Goal: Task Accomplishment & Management: Use online tool/utility

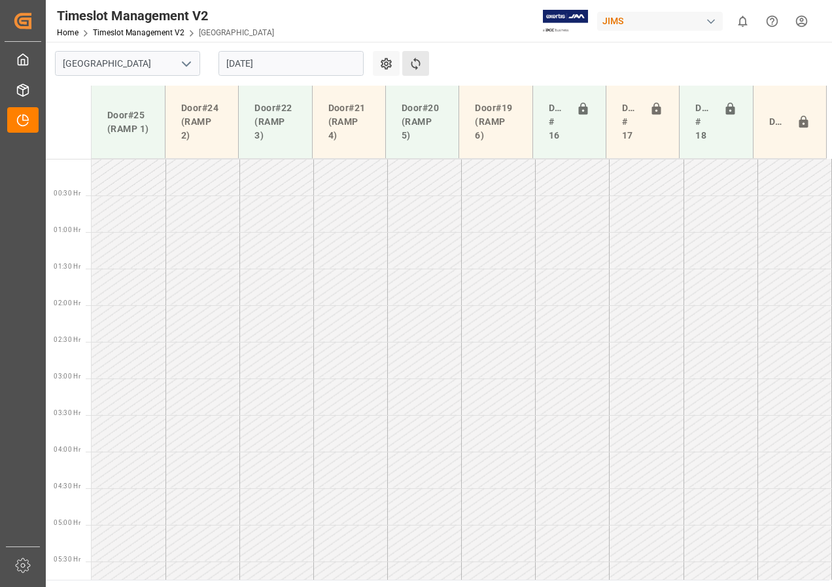
scroll to position [417, 0]
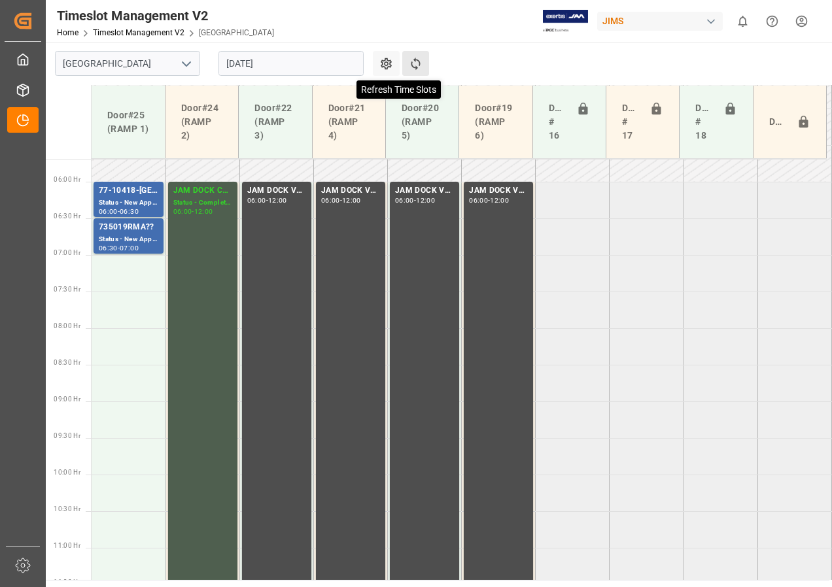
click at [416, 63] on icon at bounding box center [416, 64] width 14 height 14
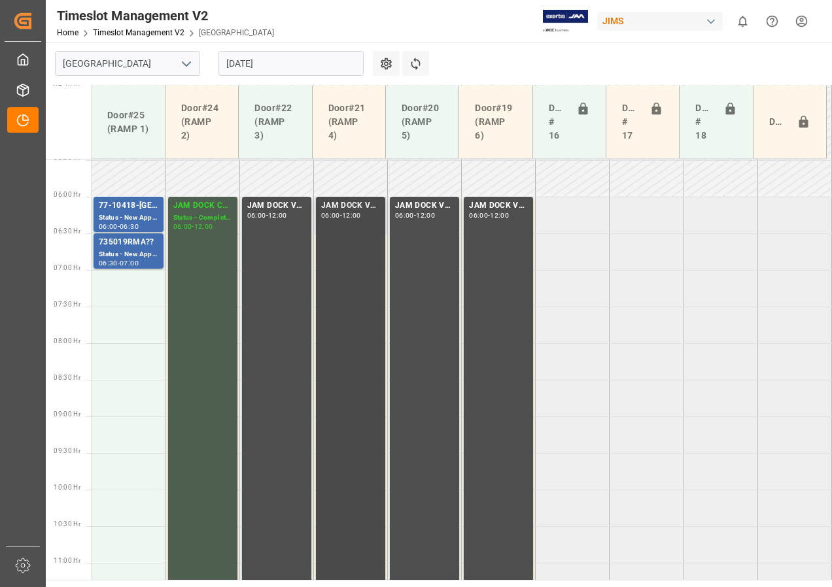
scroll to position [424, 0]
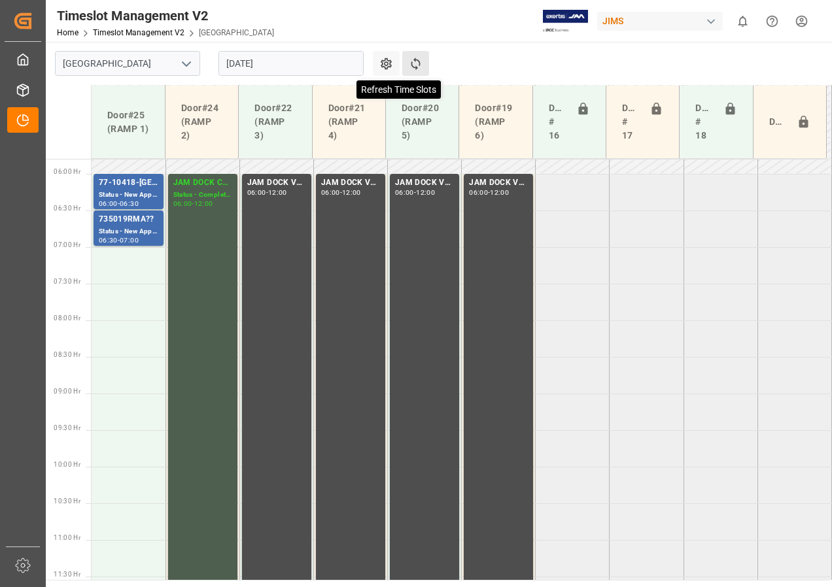
click at [410, 62] on icon at bounding box center [416, 64] width 14 height 14
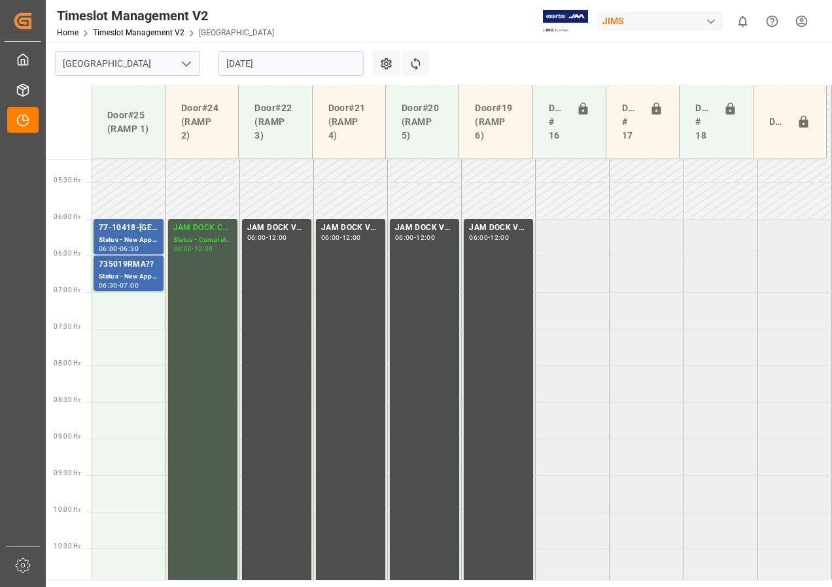
scroll to position [359, 0]
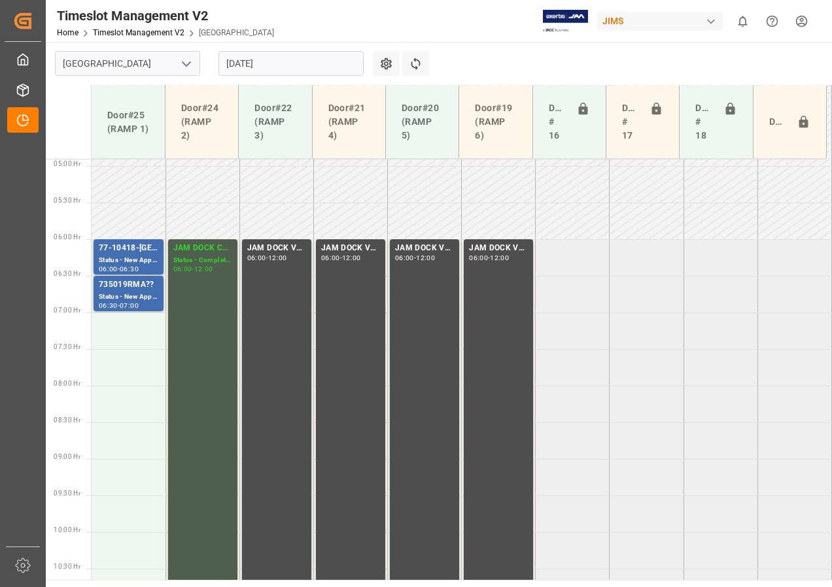
click at [303, 68] on input "[DATE]" at bounding box center [290, 63] width 145 height 25
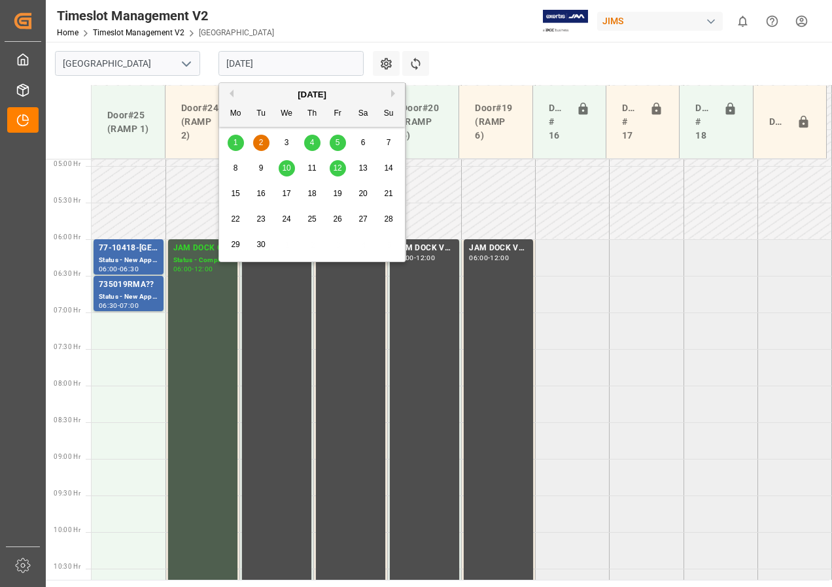
click at [312, 141] on span "4" at bounding box center [312, 142] width 5 height 9
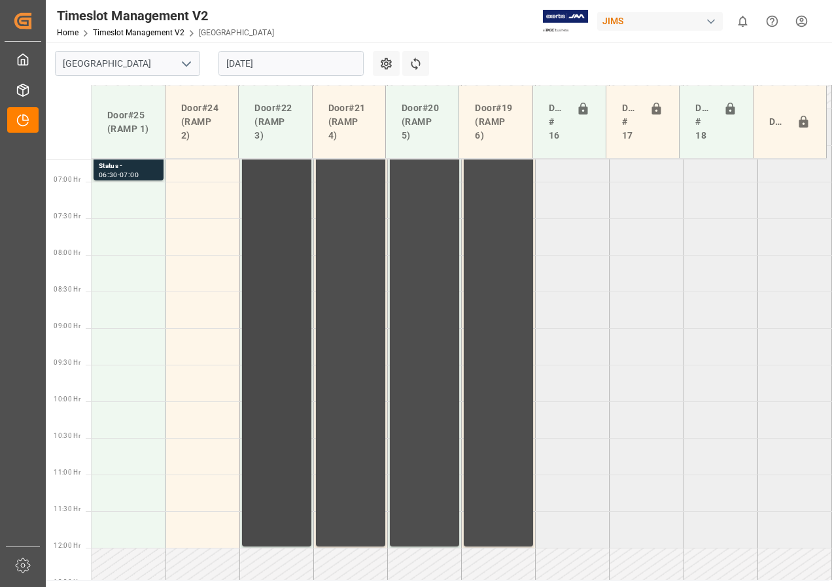
scroll to position [424, 0]
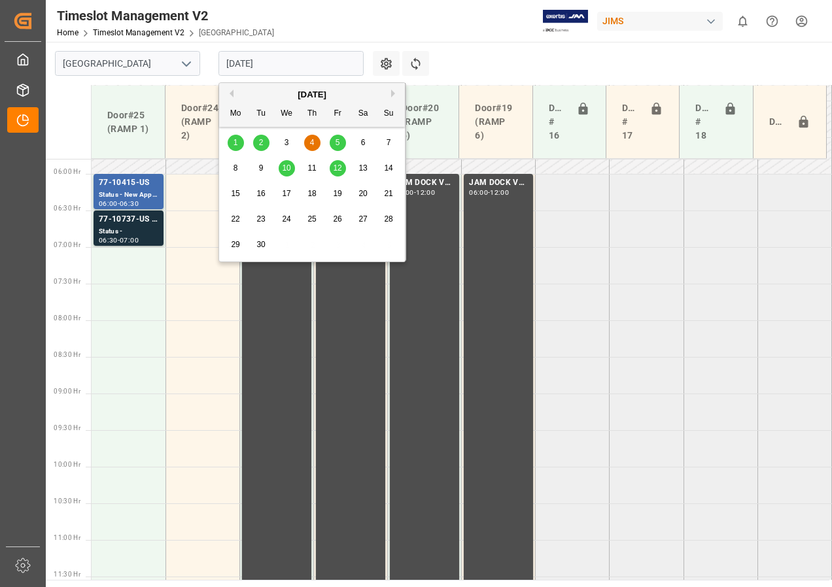
click at [271, 59] on input "[DATE]" at bounding box center [290, 63] width 145 height 25
click at [333, 146] on div "5" at bounding box center [338, 143] width 16 height 16
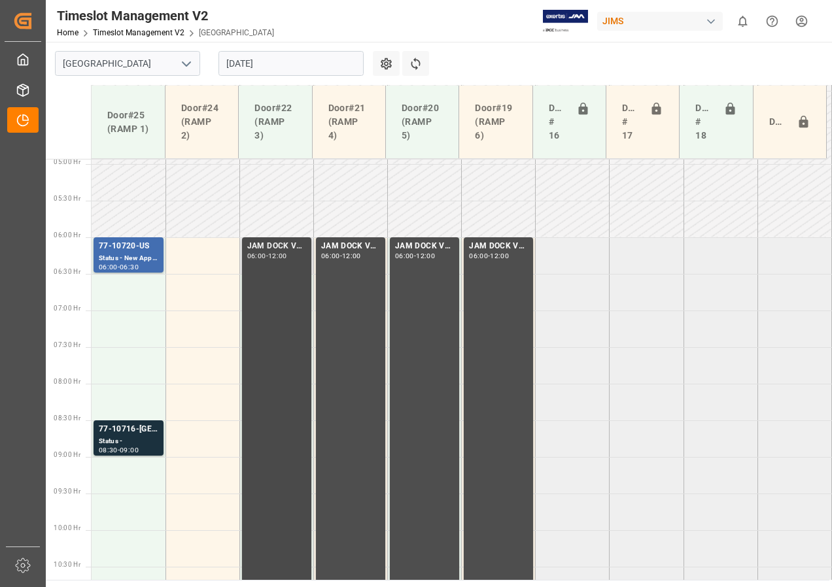
scroll to position [426, 0]
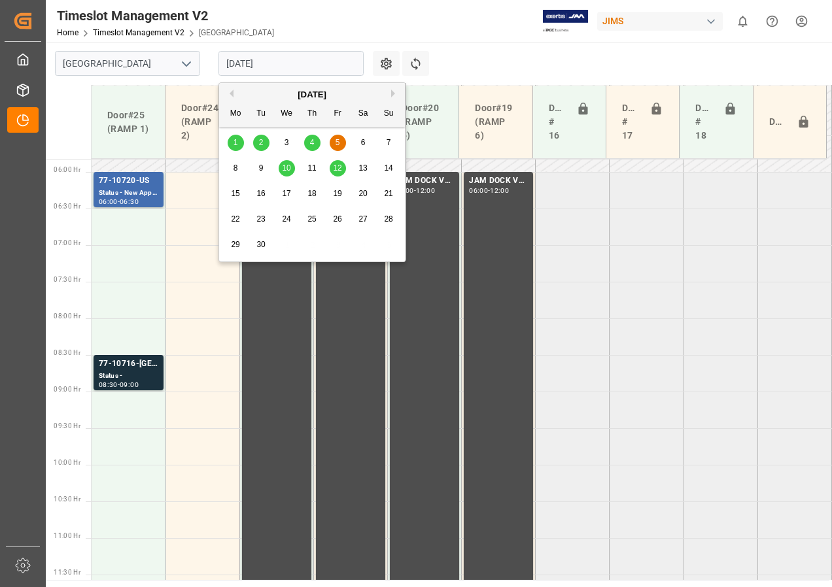
drag, startPoint x: 266, startPoint y: 69, endPoint x: 270, endPoint y: 83, distance: 14.9
click at [266, 68] on input "[DATE]" at bounding box center [290, 63] width 145 height 25
click at [310, 143] on span "4" at bounding box center [312, 142] width 5 height 9
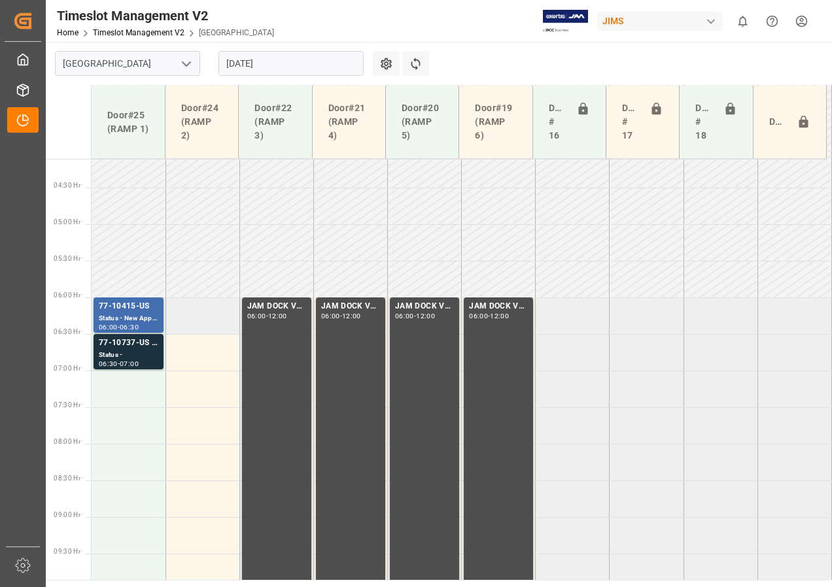
scroll to position [294, 0]
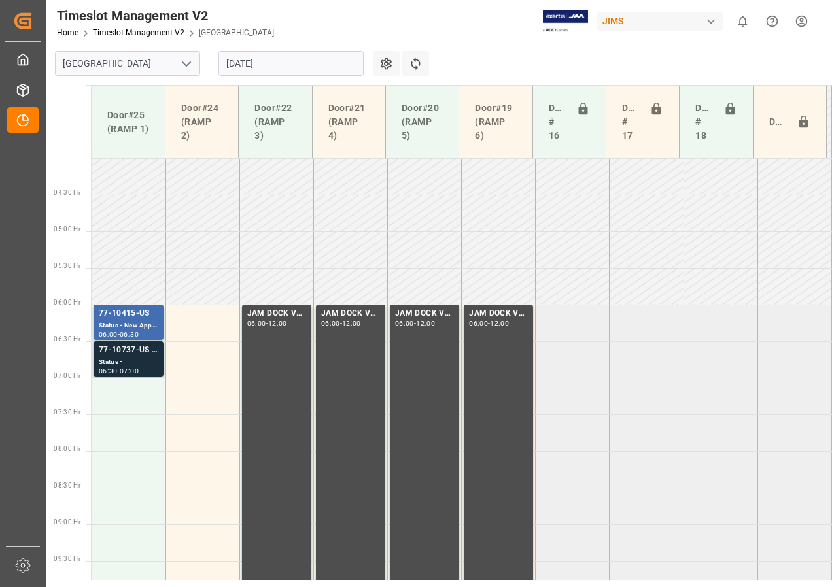
click at [114, 352] on div "77-10737-US SHIPM#/M" at bounding box center [129, 350] width 60 height 13
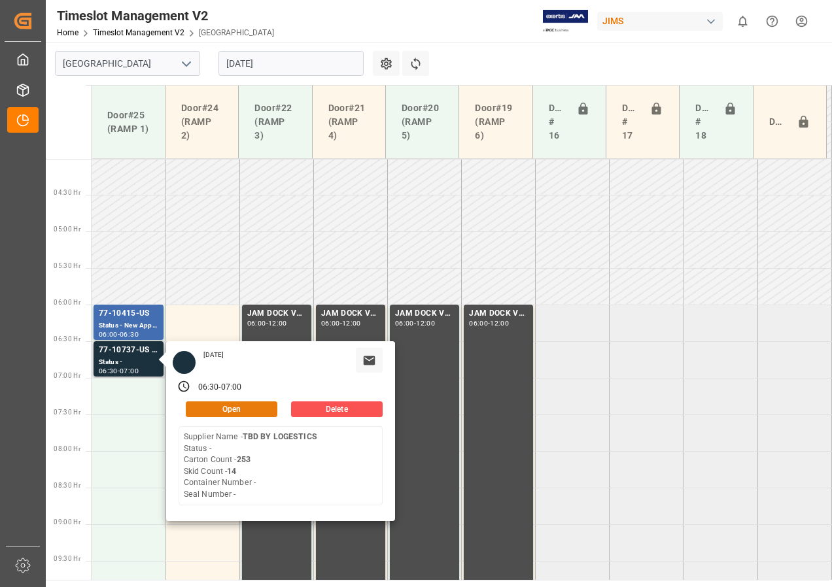
click at [208, 411] on button "Open" at bounding box center [232, 410] width 92 height 16
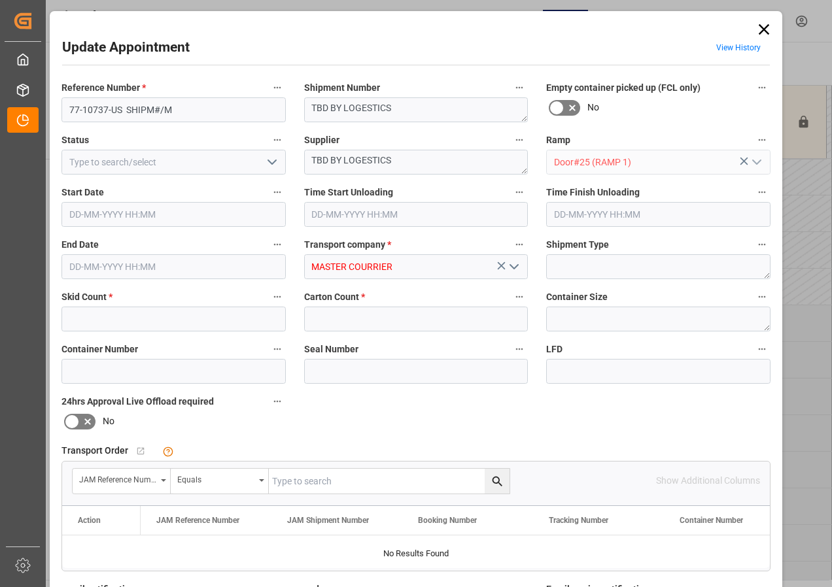
type input "14"
type input "253"
type input "[DATE] 06:30"
type input "[DATE] 07:00"
type input "[DATE] 14:40"
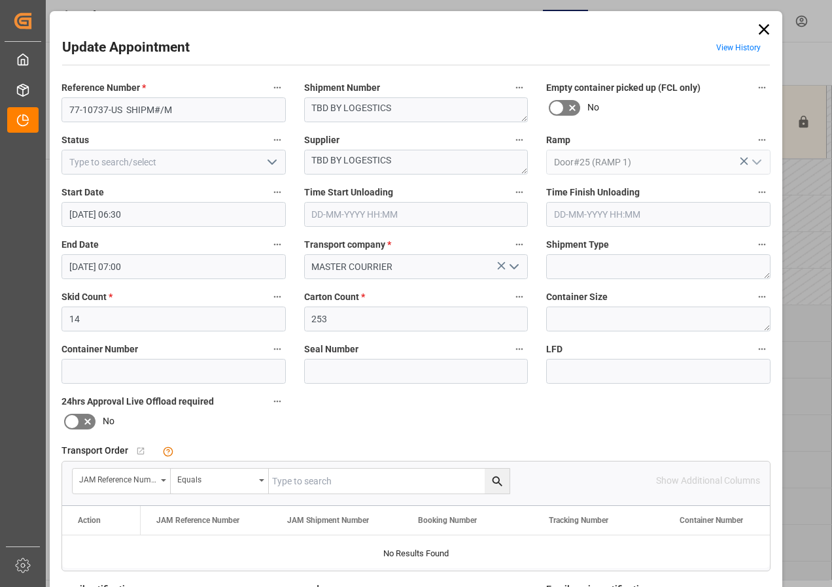
drag, startPoint x: 761, startPoint y: 26, endPoint x: 651, endPoint y: 32, distance: 110.0
click at [761, 26] on icon at bounding box center [764, 29] width 18 height 18
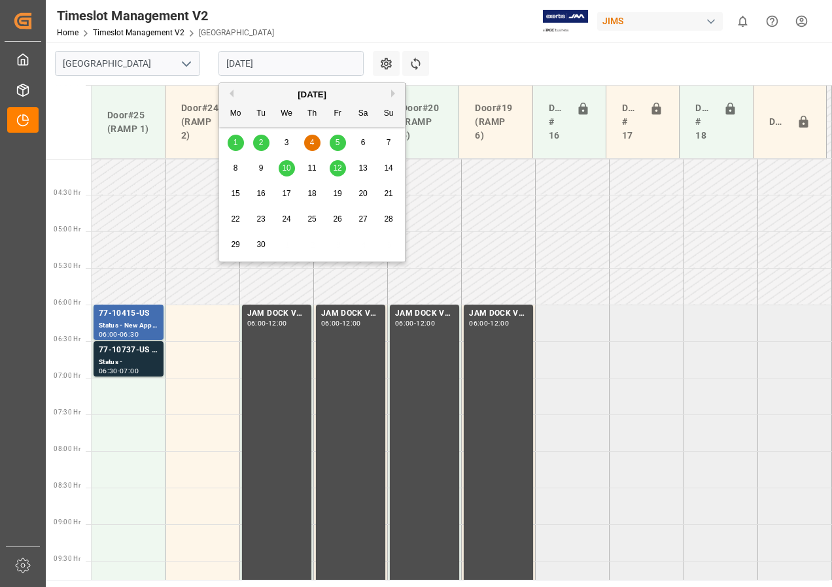
click at [247, 64] on input "[DATE]" at bounding box center [290, 63] width 145 height 25
click at [336, 136] on div "5" at bounding box center [338, 143] width 16 height 16
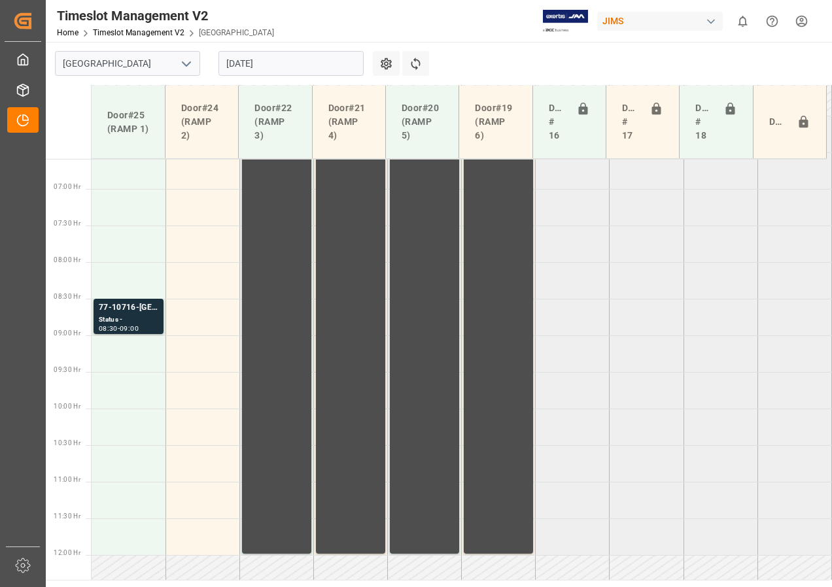
scroll to position [361, 0]
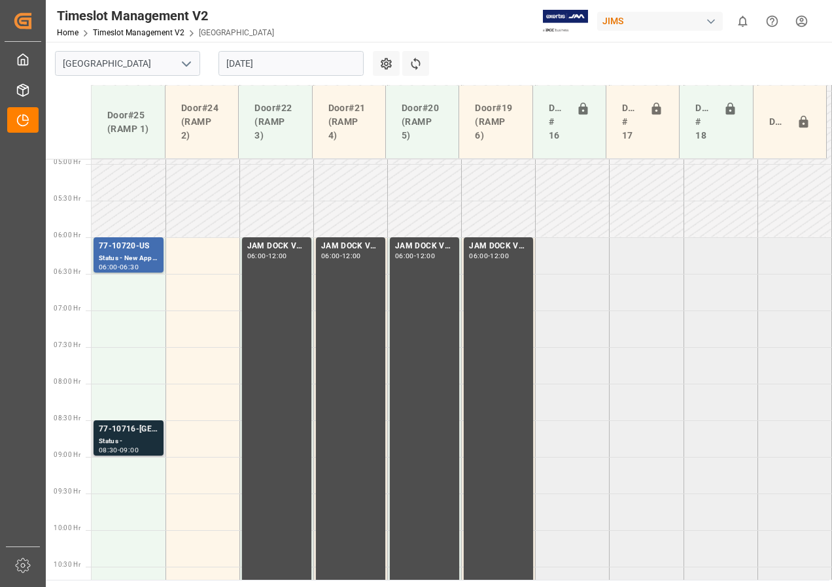
click at [123, 435] on div "77-10716-[GEOGRAPHIC_DATA]" at bounding box center [129, 429] width 60 height 13
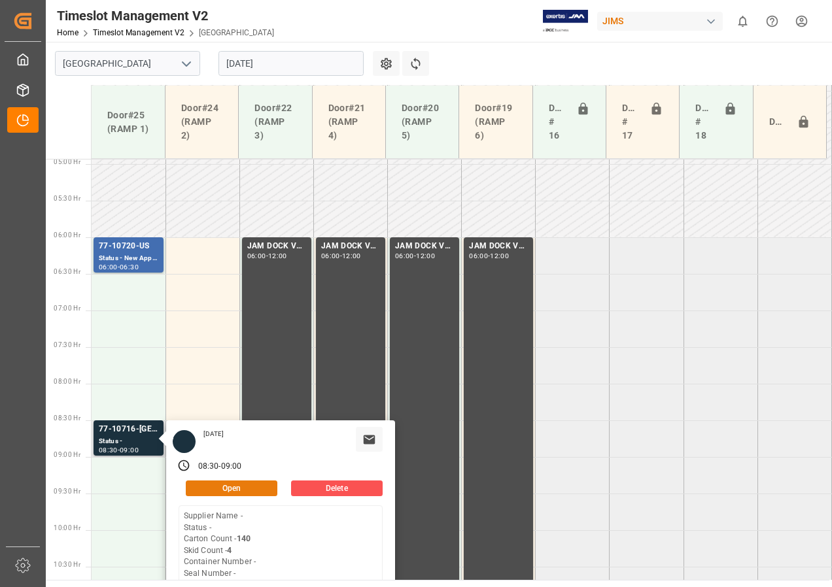
click at [202, 485] on button "Open" at bounding box center [232, 489] width 92 height 16
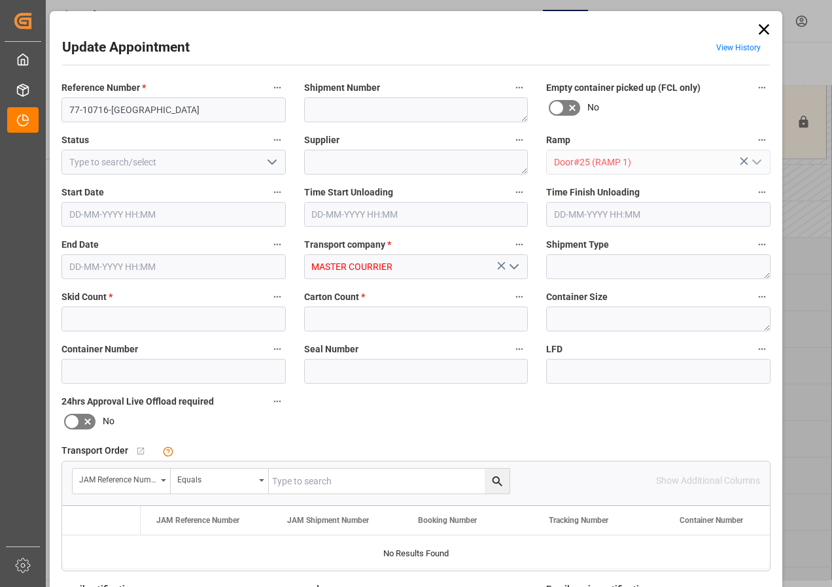
type input "4"
type input "140"
type input "[DATE] 08:30"
type input "[DATE] 09:00"
type input "[DATE] 14:51"
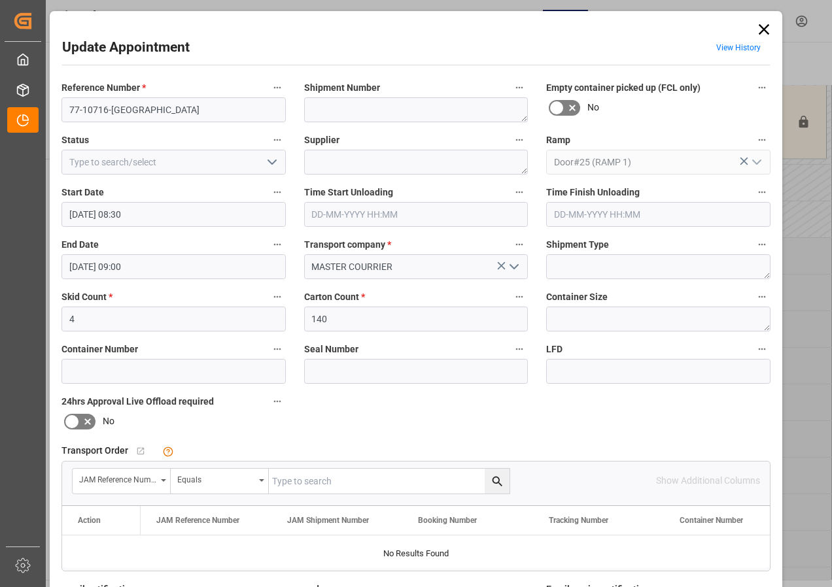
click at [104, 220] on input "[DATE] 08:30" at bounding box center [173, 214] width 224 height 25
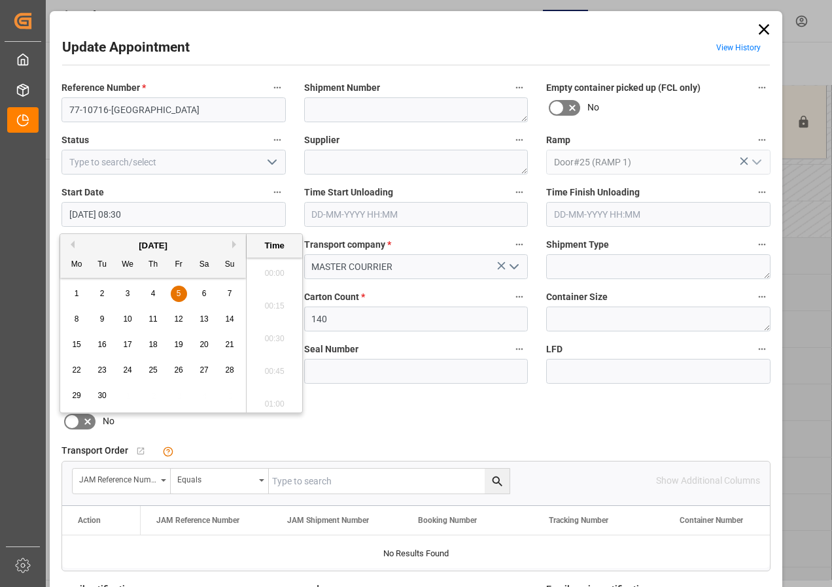
scroll to position [1051, 0]
click at [179, 295] on span "5" at bounding box center [179, 293] width 5 height 9
click at [278, 270] on li "06:30" at bounding box center [275, 269] width 56 height 33
type input "[DATE] 06:30"
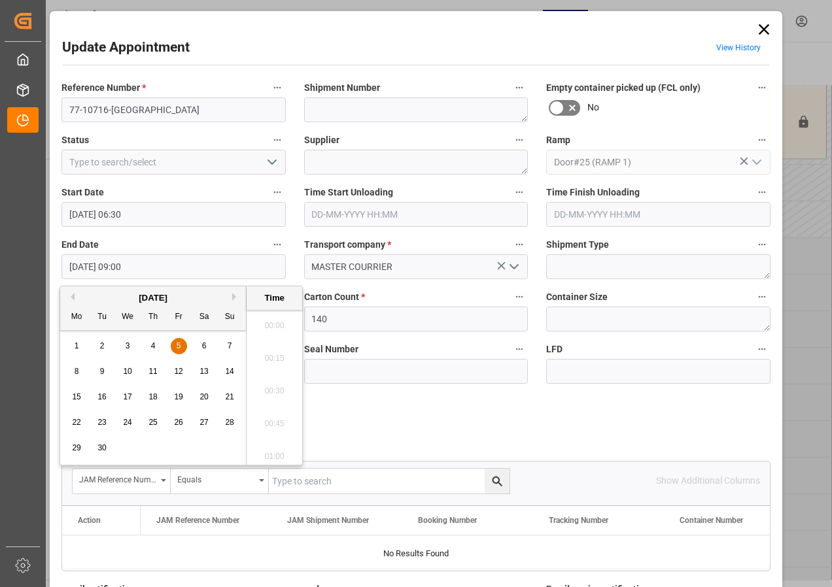
click at [109, 267] on input "[DATE] 09:00" at bounding box center [173, 266] width 224 height 25
click at [177, 344] on span "5" at bounding box center [179, 345] width 5 height 9
click at [273, 315] on li "07:00" at bounding box center [275, 321] width 56 height 33
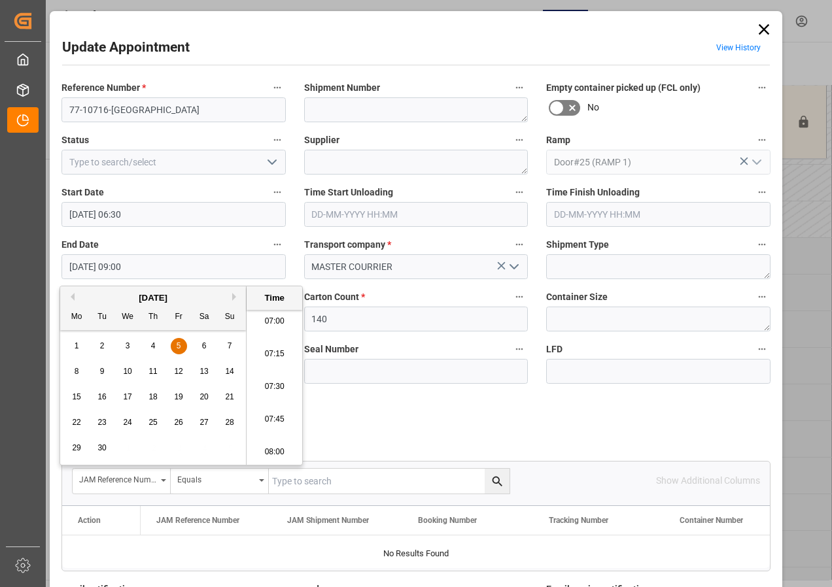
type input "[DATE] 07:00"
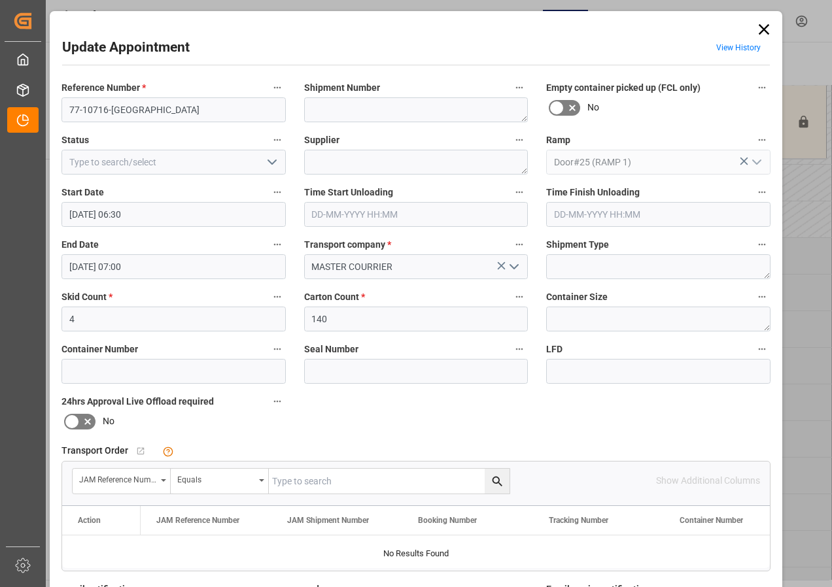
click at [282, 476] on input "text" at bounding box center [389, 481] width 241 height 25
type input "77-10716-us"
click at [320, 164] on textarea at bounding box center [416, 162] width 224 height 25
type textarea "EXERIS ALMO INON(6)"
click at [329, 109] on textarea at bounding box center [416, 109] width 224 height 25
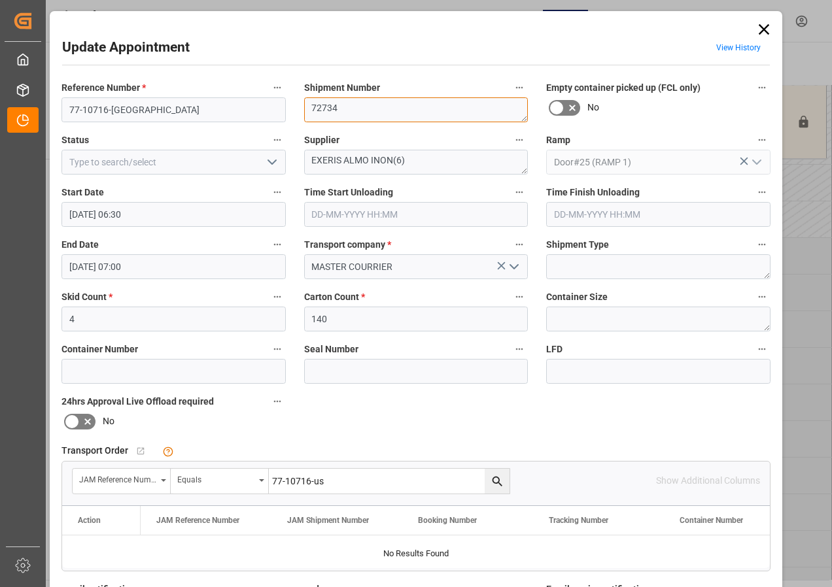
type textarea "72734"
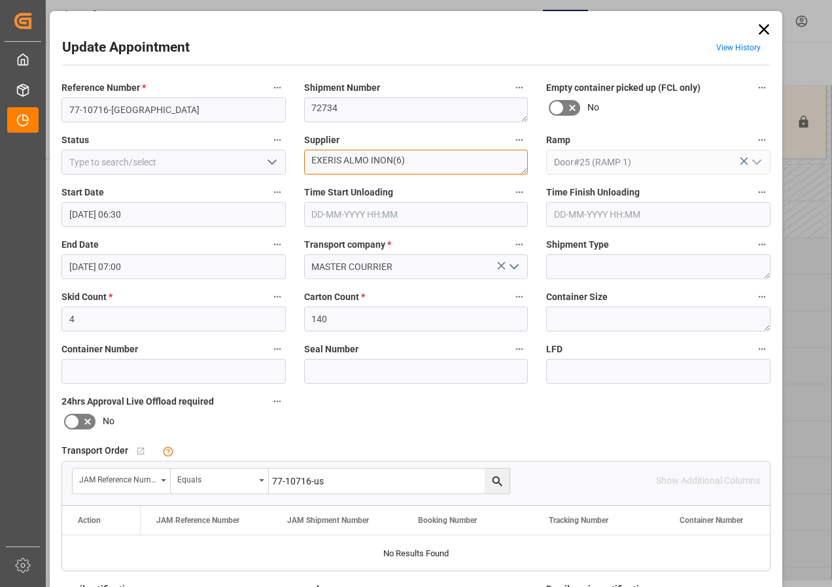
click at [331, 160] on textarea "EXERIS ALMO INON(6)" at bounding box center [416, 162] width 224 height 25
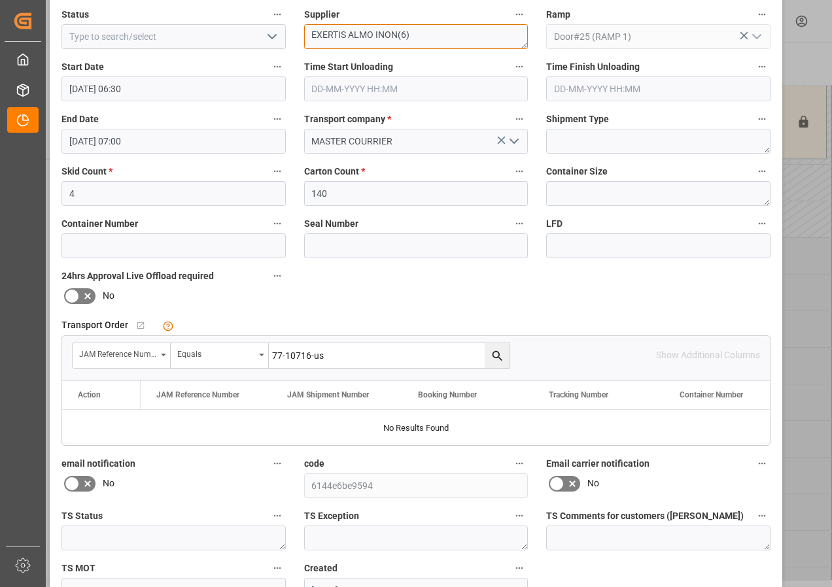
scroll to position [196, 0]
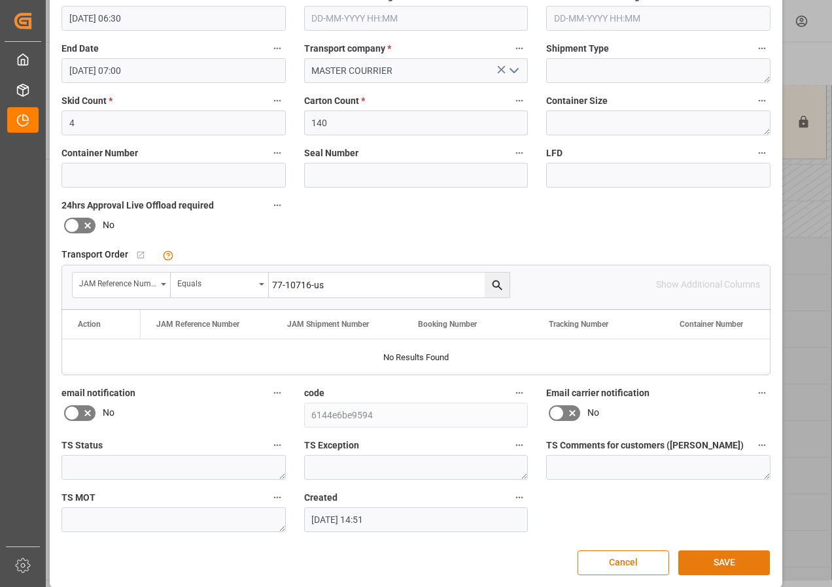
type textarea "EXERTIS ALMO INON(6)"
click at [714, 567] on button "SAVE" at bounding box center [724, 563] width 92 height 25
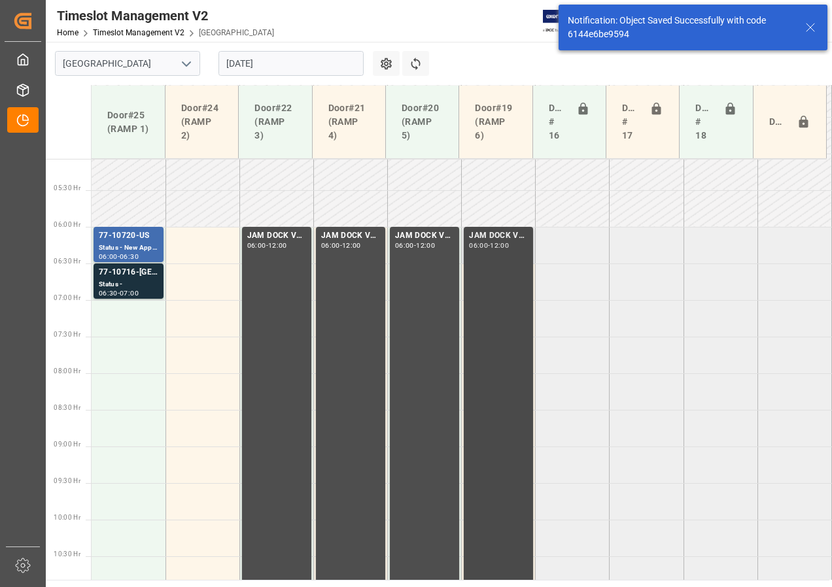
scroll to position [385, 0]
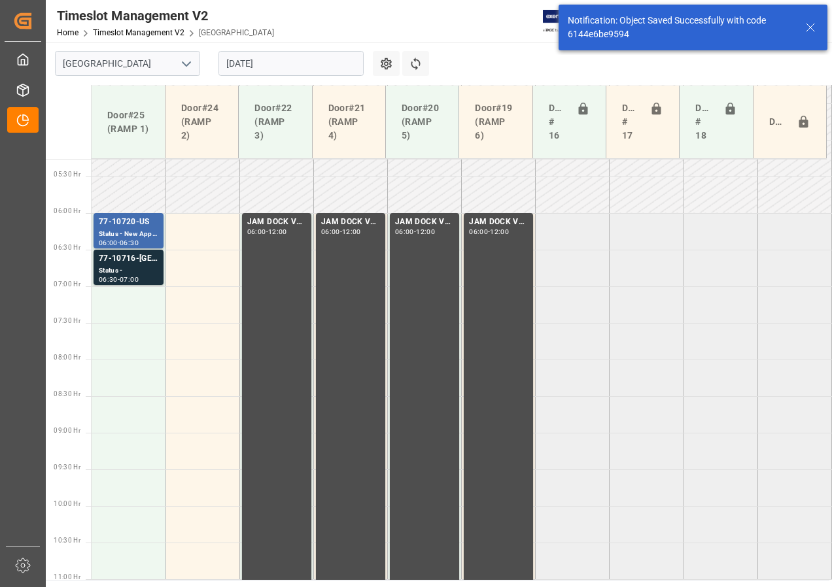
click at [249, 62] on input "[DATE]" at bounding box center [290, 63] width 145 height 25
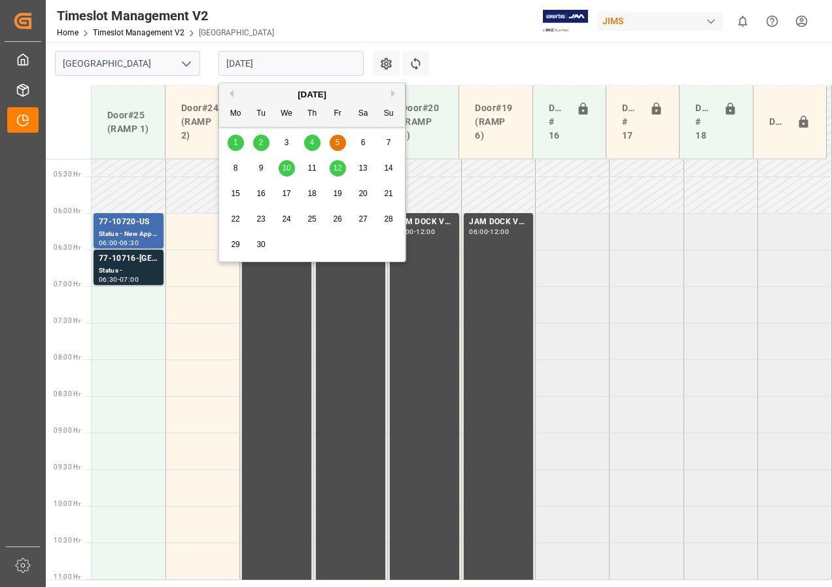
click at [283, 169] on span "10" at bounding box center [286, 168] width 9 height 9
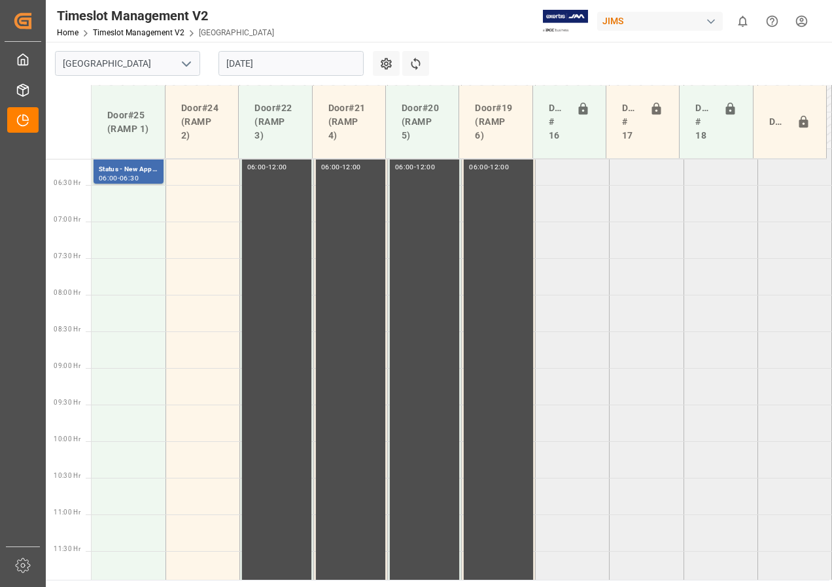
scroll to position [422, 0]
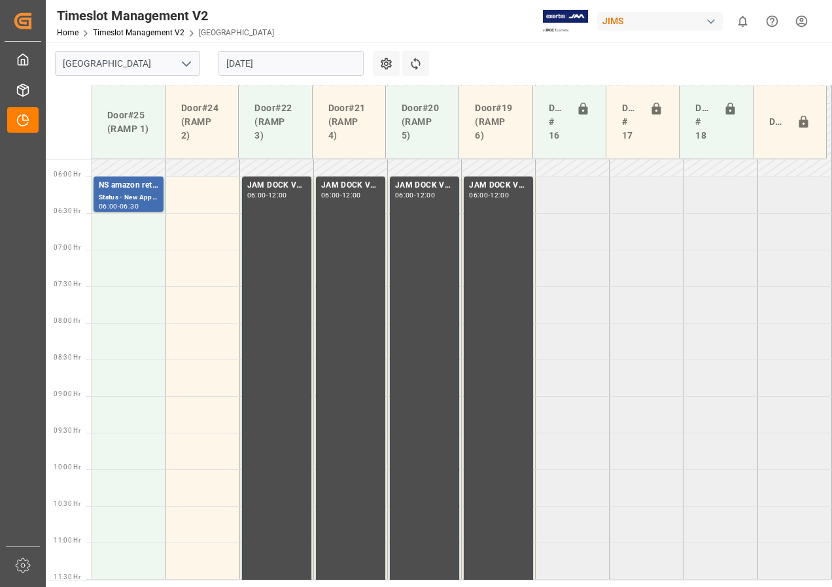
click at [277, 63] on input "[DATE]" at bounding box center [290, 63] width 145 height 25
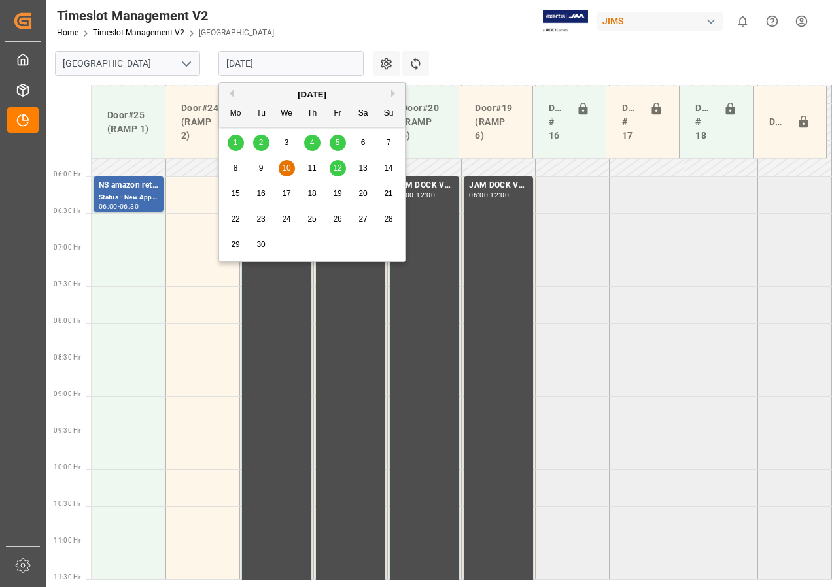
click at [340, 170] on span "12" at bounding box center [337, 168] width 9 height 9
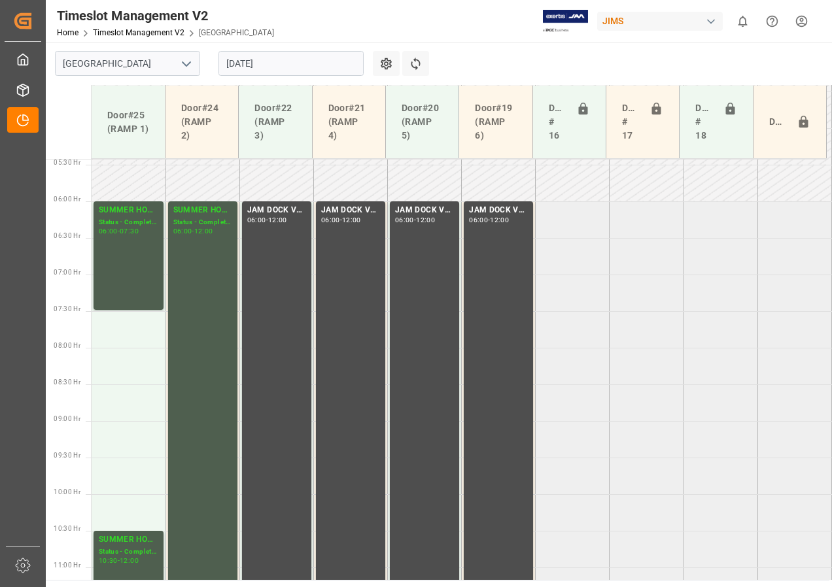
scroll to position [394, 0]
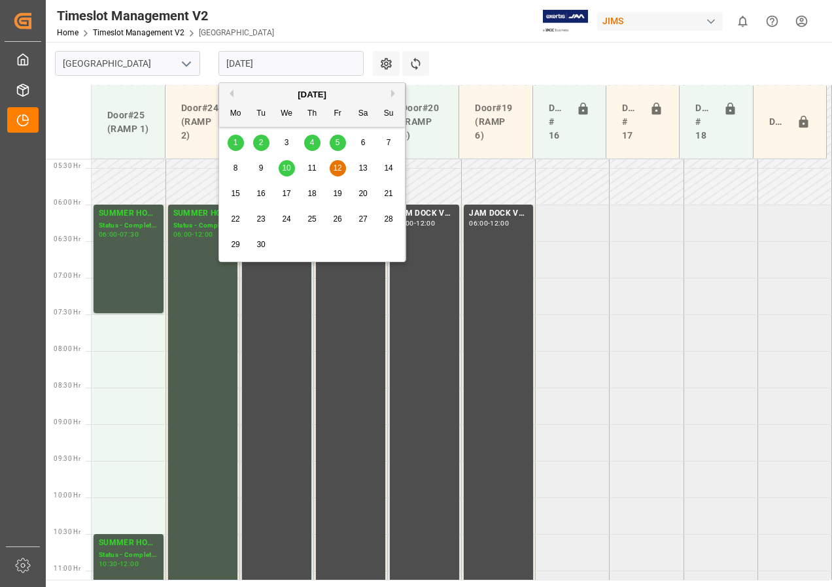
click at [268, 69] on input "[DATE]" at bounding box center [290, 63] width 145 height 25
click at [310, 139] on span "4" at bounding box center [312, 142] width 5 height 9
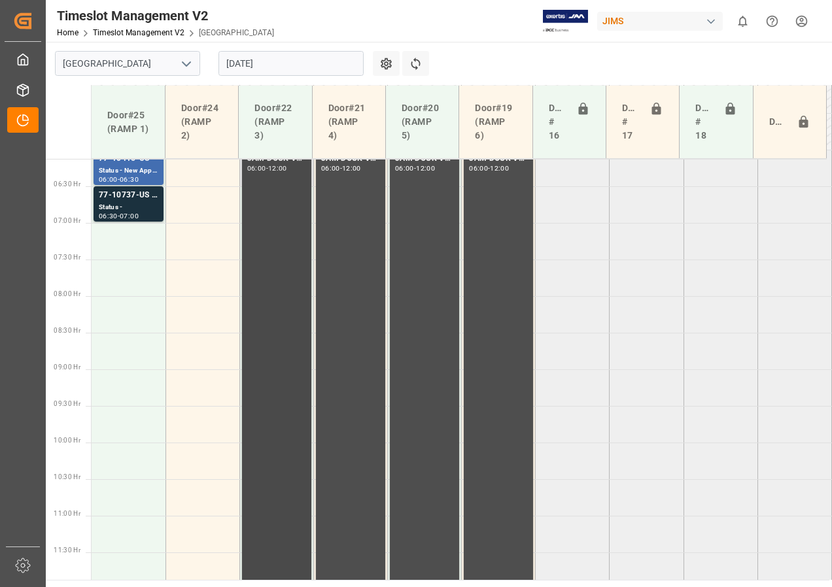
scroll to position [361, 0]
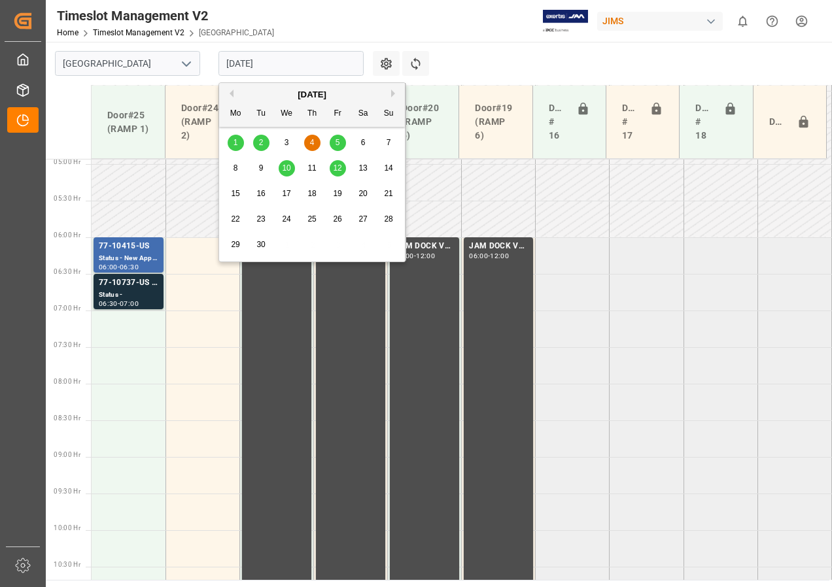
click at [266, 68] on input "[DATE]" at bounding box center [290, 63] width 145 height 25
click at [286, 141] on span "3" at bounding box center [286, 142] width 5 height 9
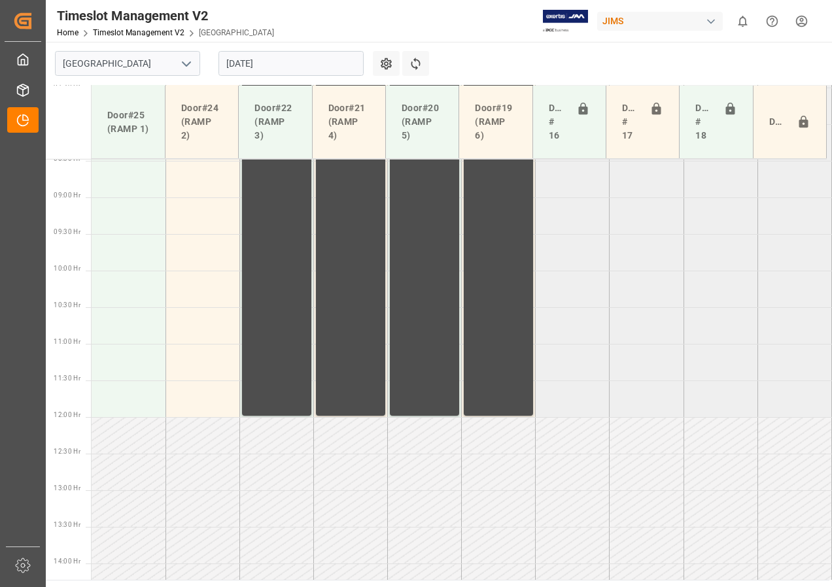
scroll to position [536, 0]
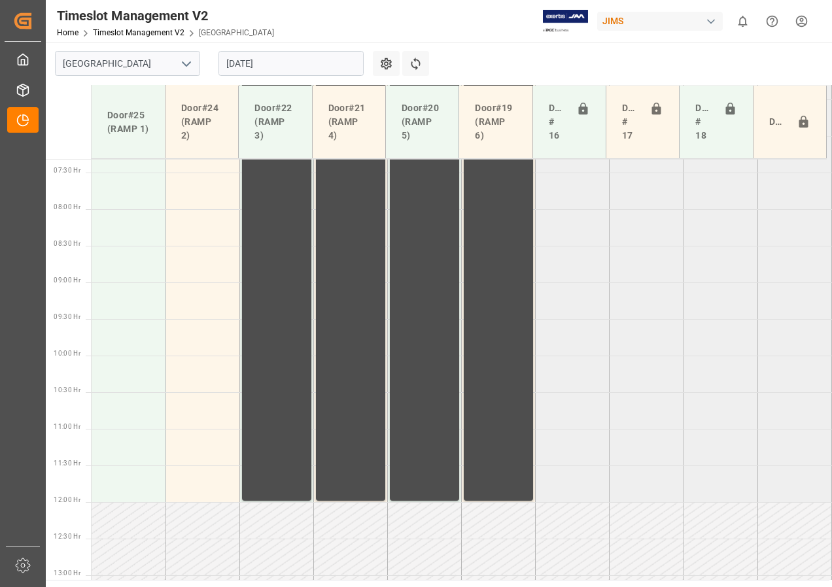
click at [255, 62] on input "[DATE]" at bounding box center [290, 63] width 145 height 25
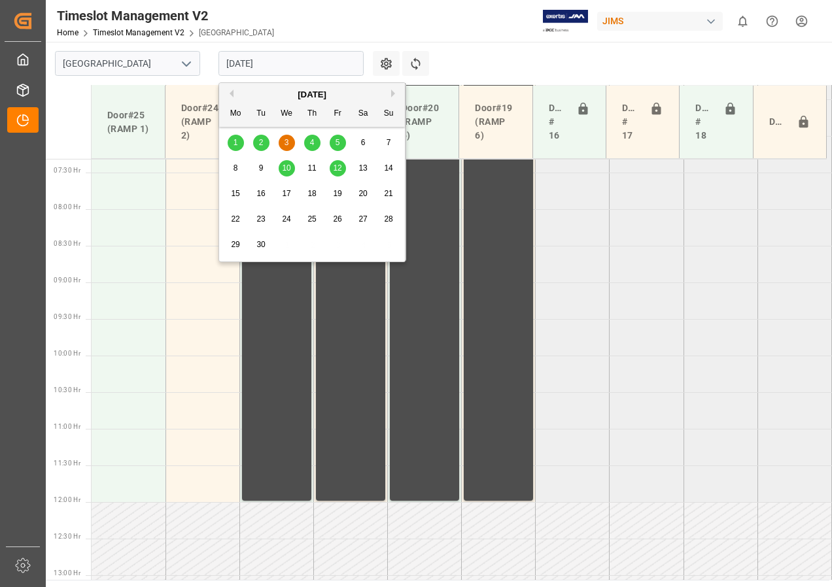
click at [263, 144] on span "2" at bounding box center [261, 142] width 5 height 9
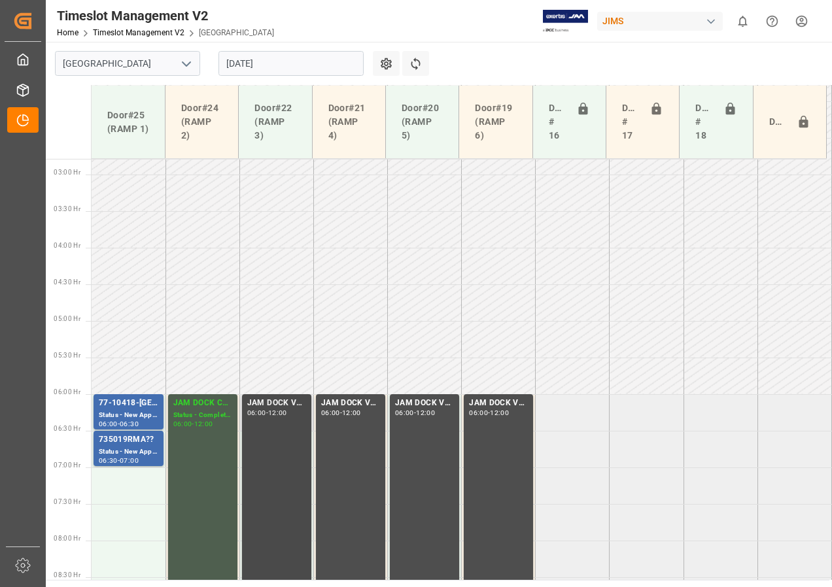
scroll to position [199, 0]
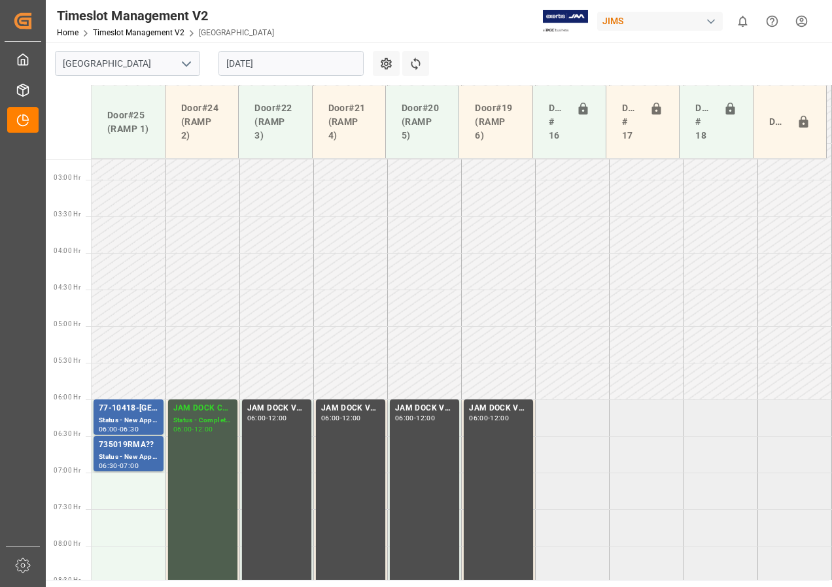
click at [236, 66] on input "[DATE]" at bounding box center [290, 63] width 145 height 25
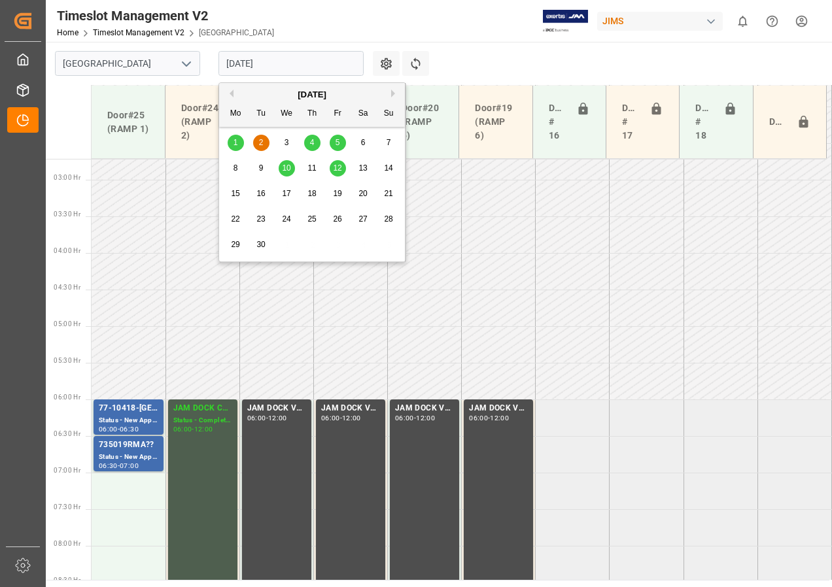
click at [314, 144] on span "4" at bounding box center [312, 142] width 5 height 9
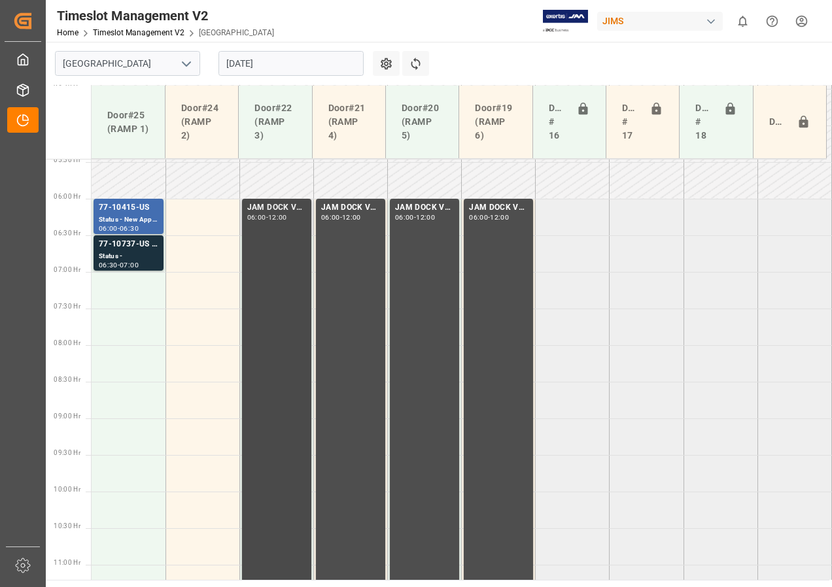
scroll to position [341, 0]
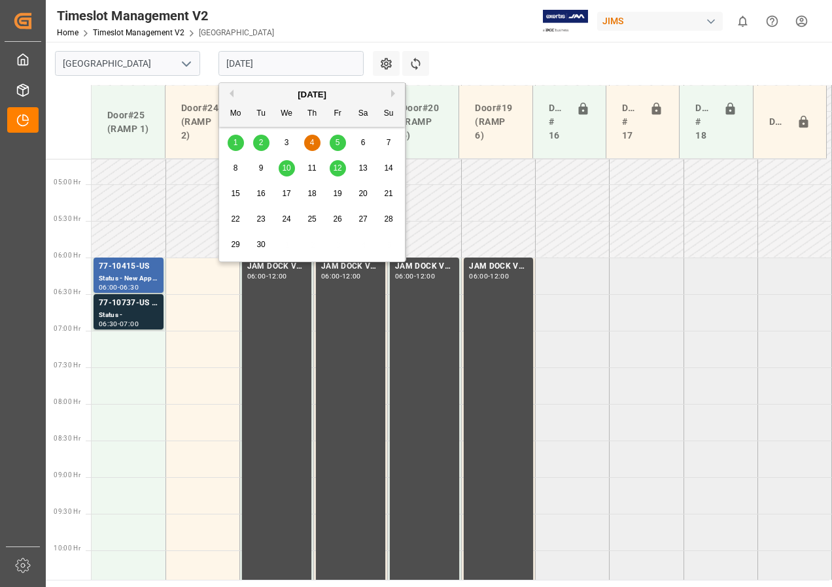
click at [258, 66] on input "[DATE]" at bounding box center [290, 63] width 145 height 25
click at [337, 143] on span "5" at bounding box center [338, 142] width 5 height 9
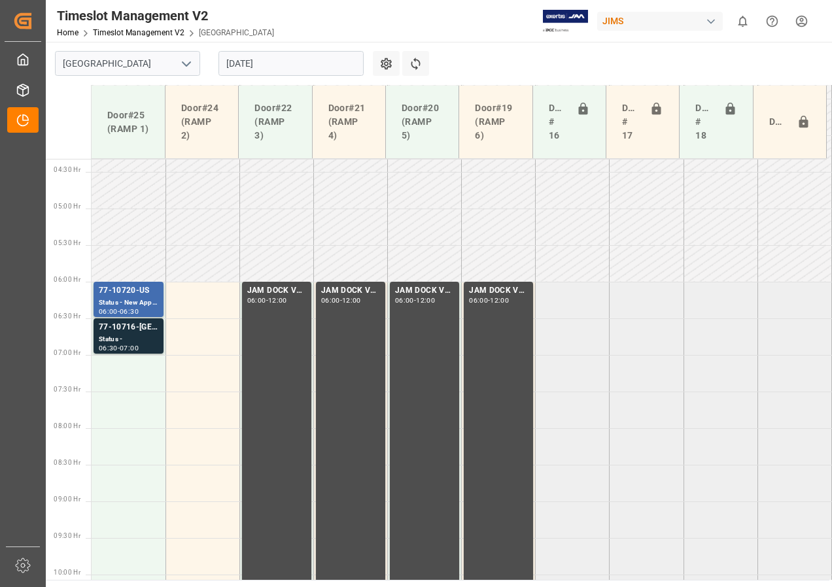
scroll to position [339, 0]
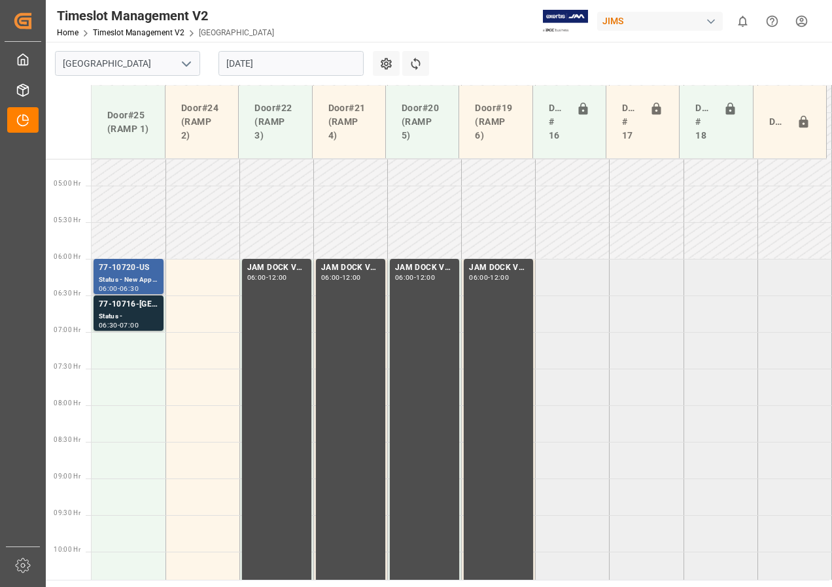
click at [123, 273] on div "77-10720-US" at bounding box center [129, 268] width 60 height 13
click at [114, 313] on div "Status -" at bounding box center [129, 316] width 60 height 11
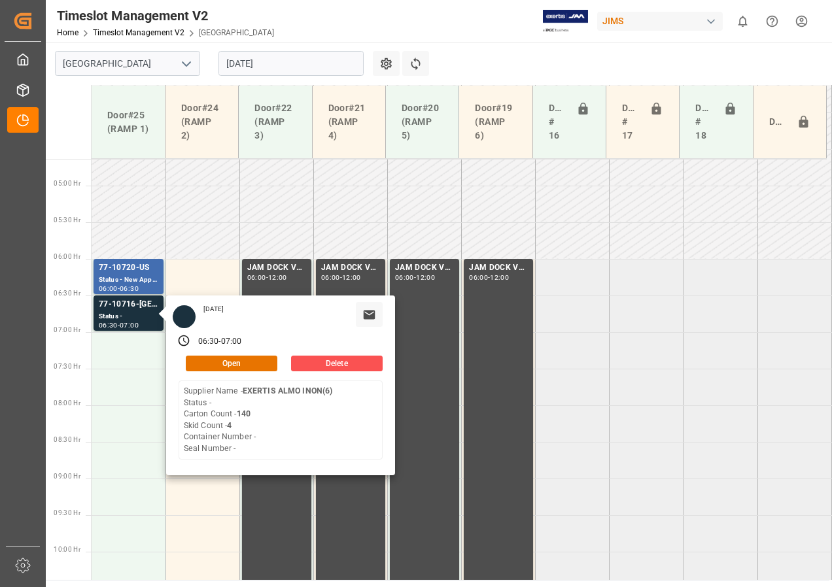
click at [243, 65] on input "[DATE]" at bounding box center [290, 63] width 145 height 25
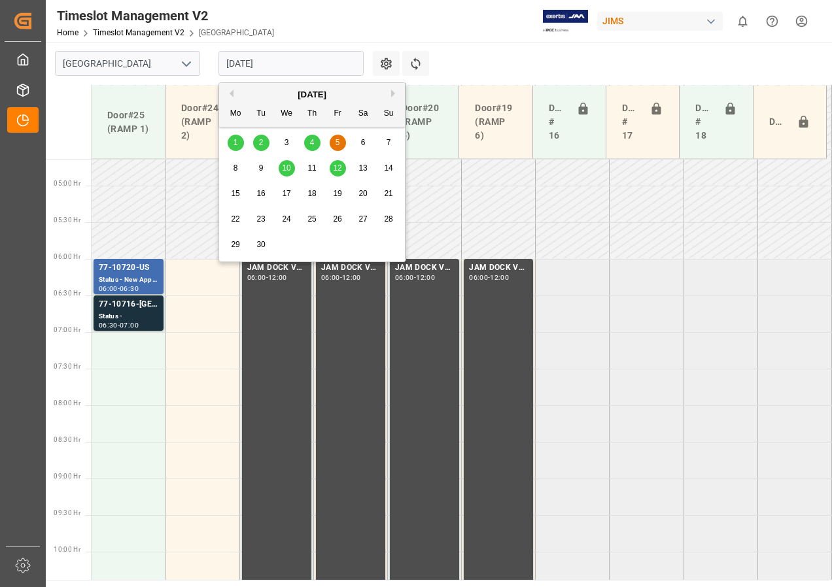
click at [257, 143] on div "2" at bounding box center [261, 143] width 16 height 16
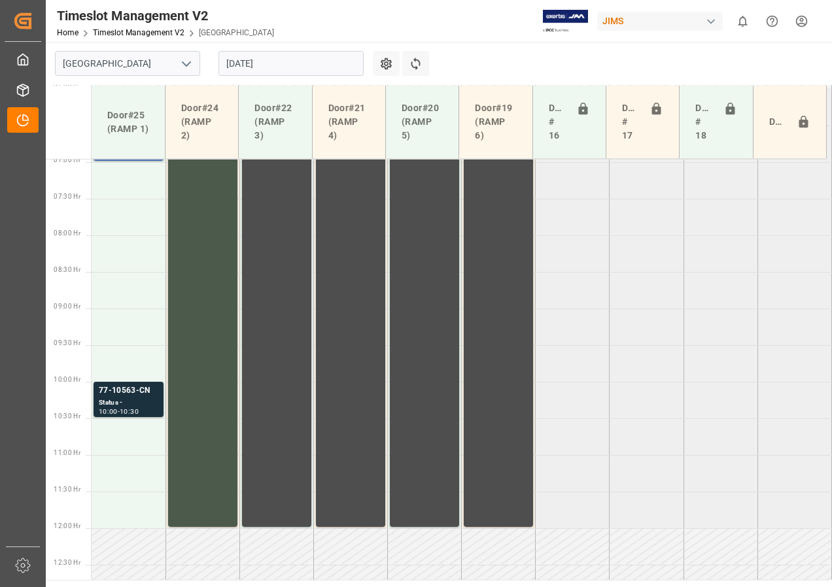
scroll to position [489, 0]
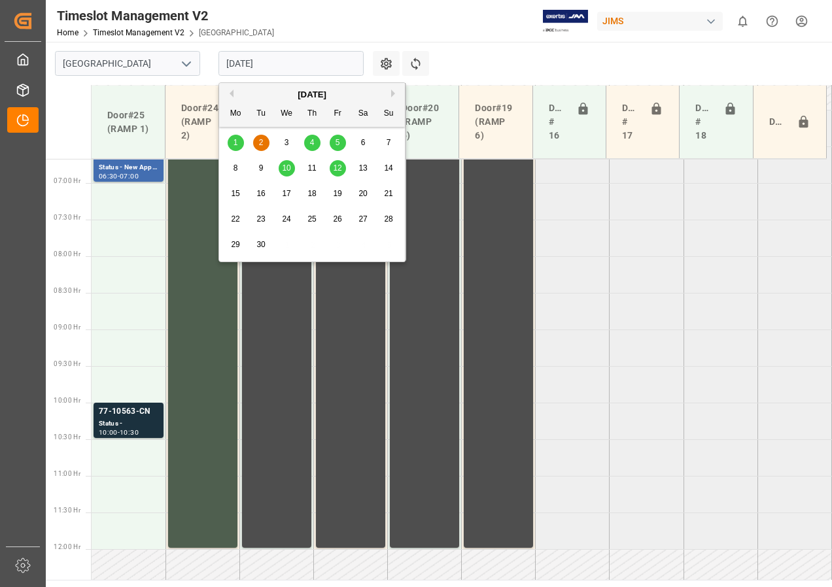
click at [262, 67] on input "[DATE]" at bounding box center [290, 63] width 145 height 25
click at [313, 140] on span "4" at bounding box center [312, 142] width 5 height 9
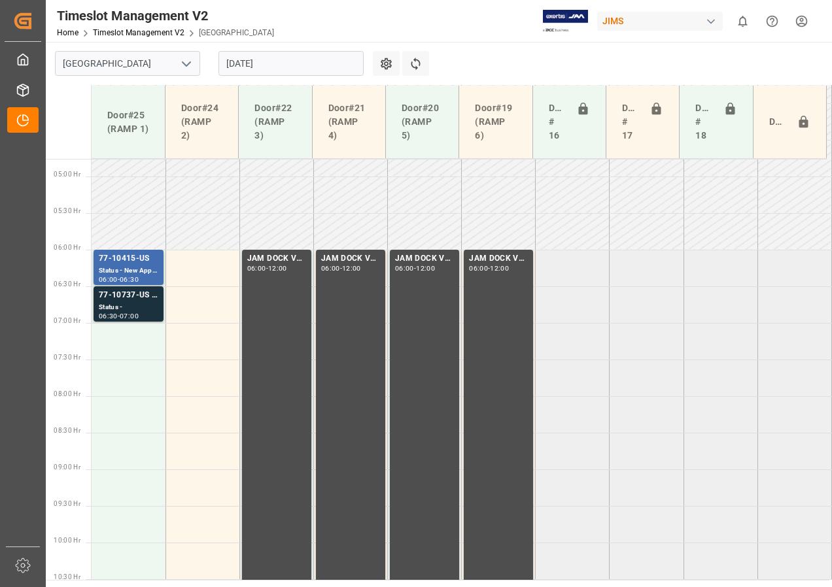
scroll to position [328, 0]
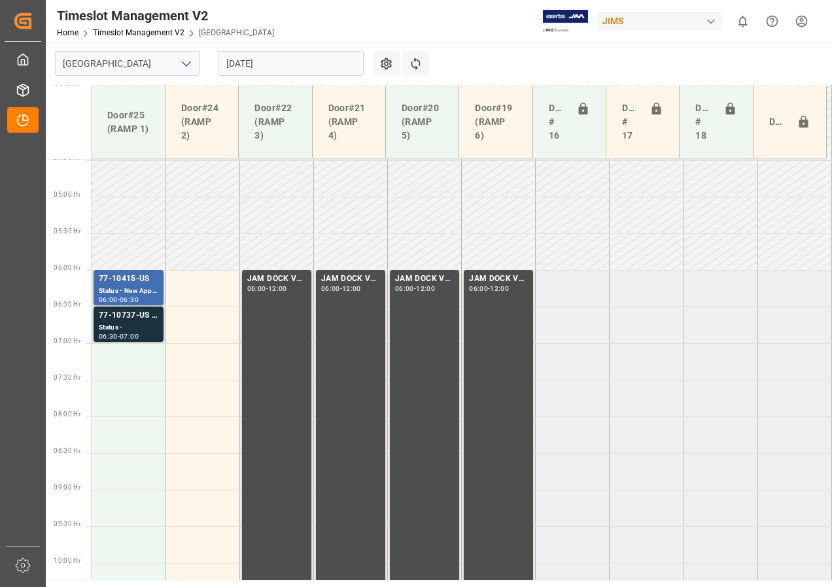
click at [298, 65] on input "[DATE]" at bounding box center [290, 63] width 145 height 25
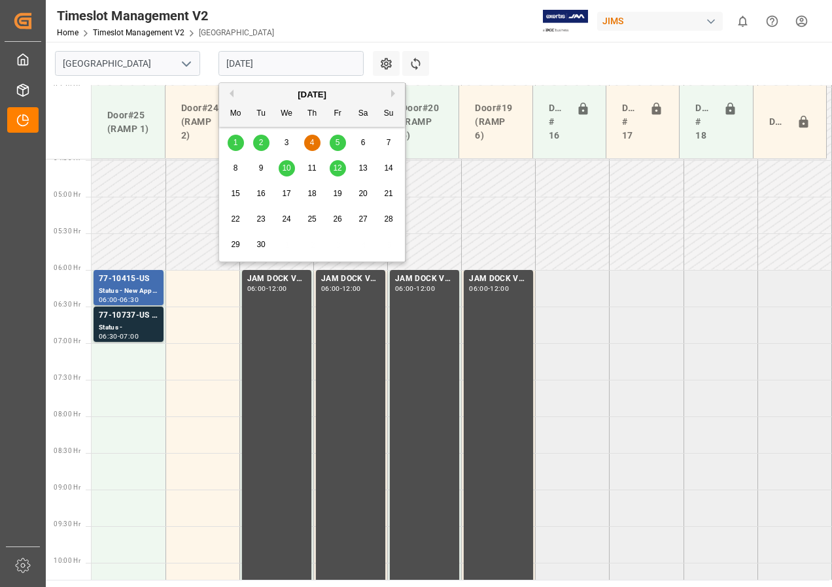
click at [333, 140] on div "5" at bounding box center [338, 143] width 16 height 16
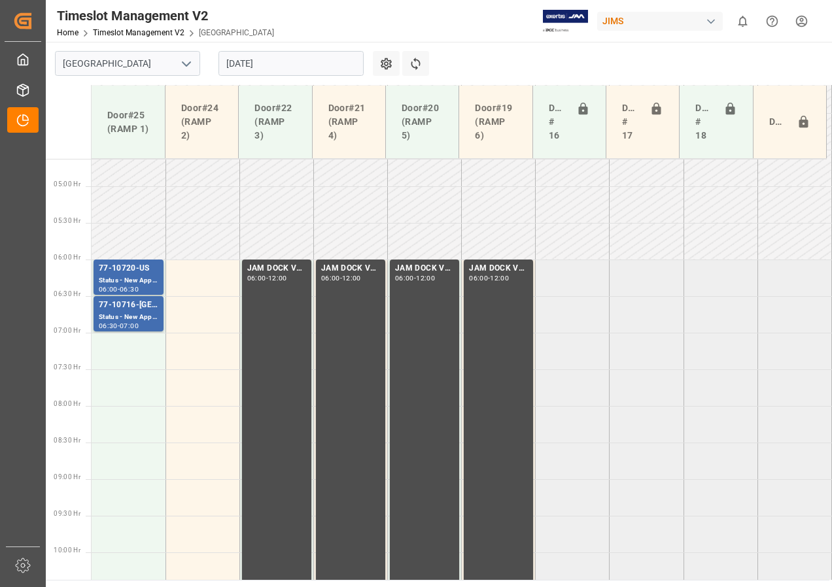
scroll to position [264, 0]
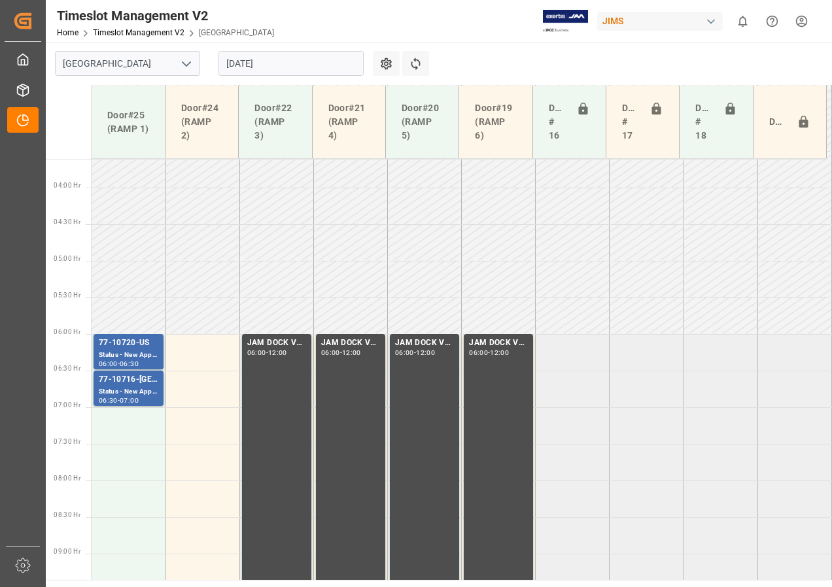
click at [285, 65] on input "[DATE]" at bounding box center [290, 63] width 145 height 25
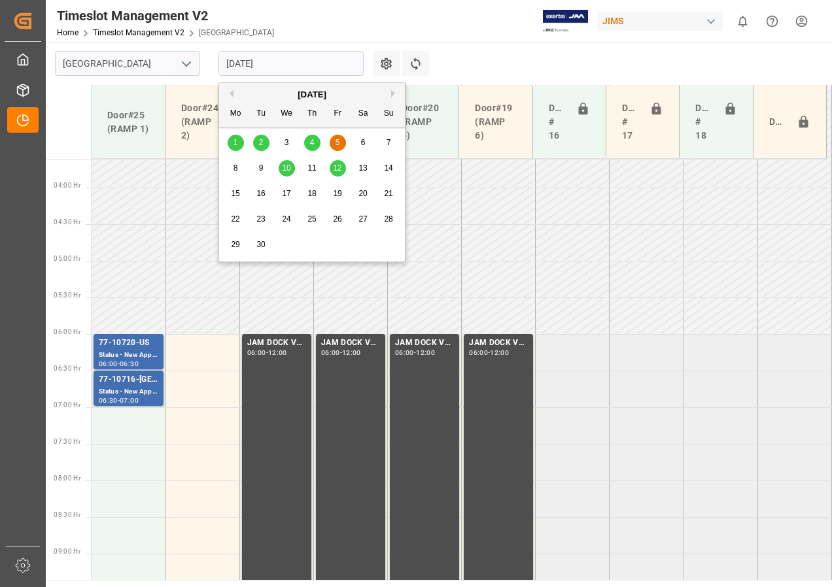
click at [261, 144] on span "2" at bounding box center [261, 142] width 5 height 9
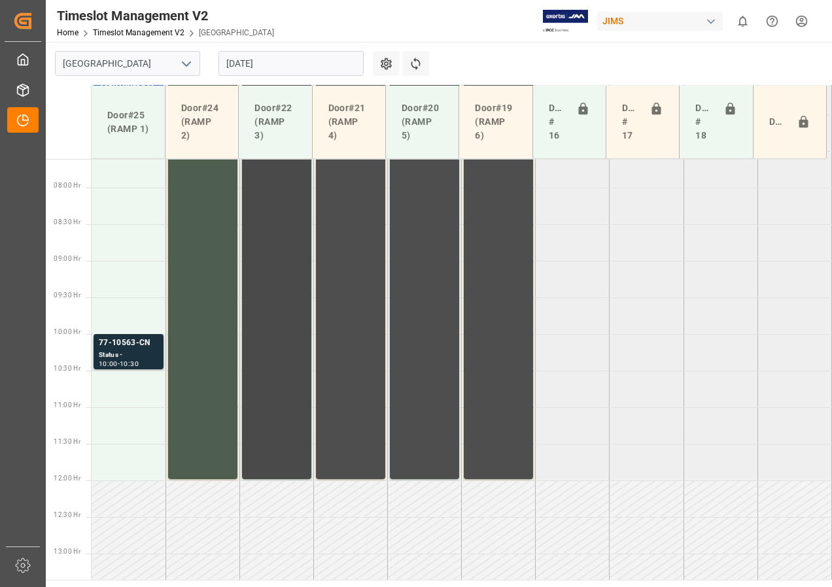
scroll to position [492, 0]
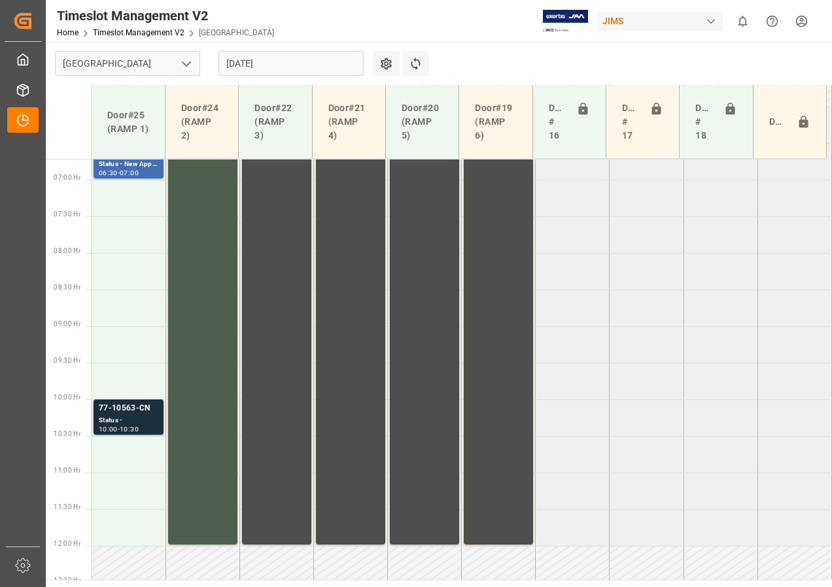
click at [99, 428] on div "10:00" at bounding box center [108, 429] width 19 height 6
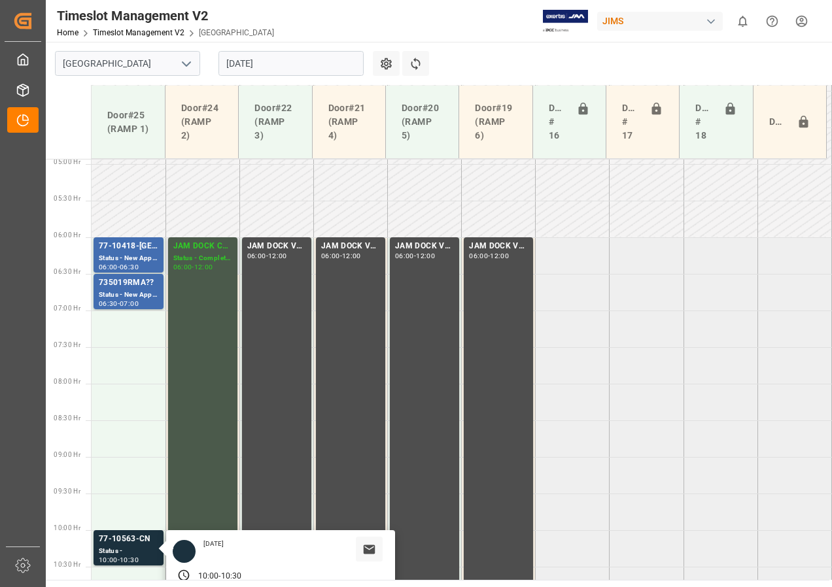
scroll to position [426, 0]
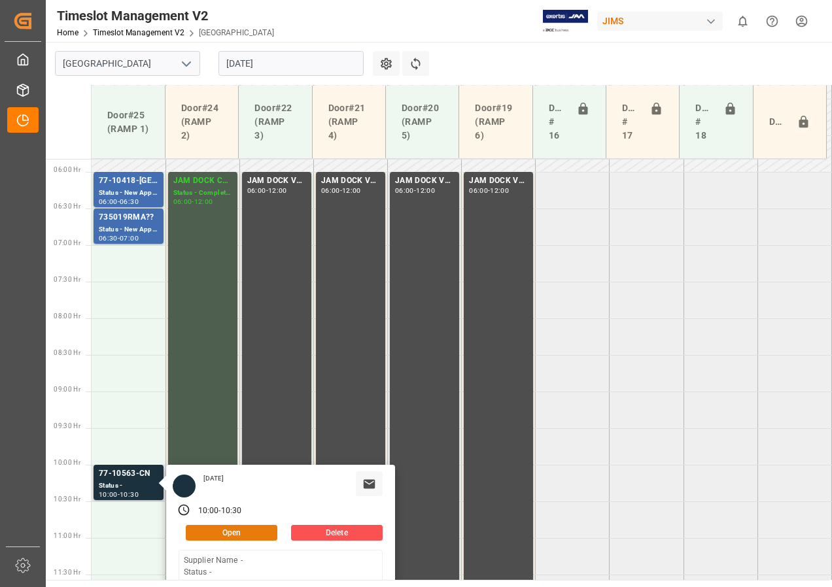
click at [242, 532] on button "Open" at bounding box center [232, 533] width 92 height 16
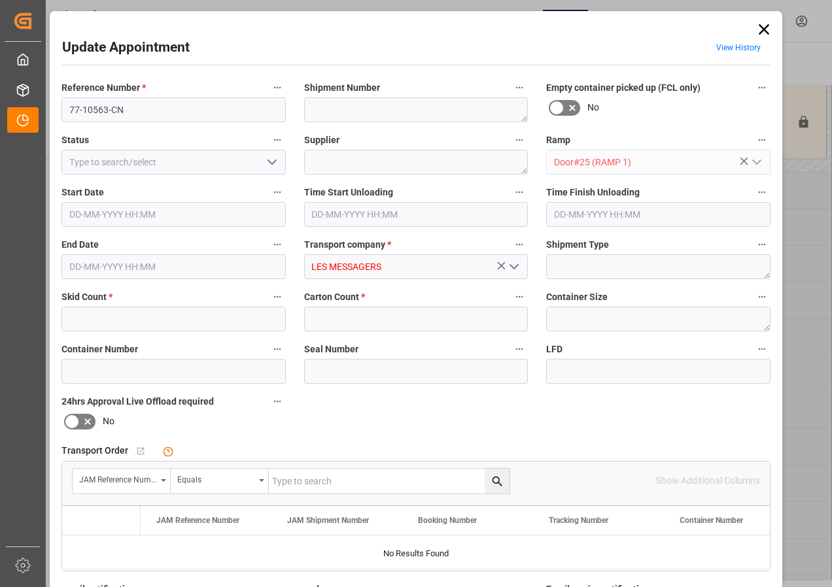
type input "5"
type input "44"
type input "[DATE] 10:00"
type input "[DATE] 10:30"
type input "[DATE] 15:19"
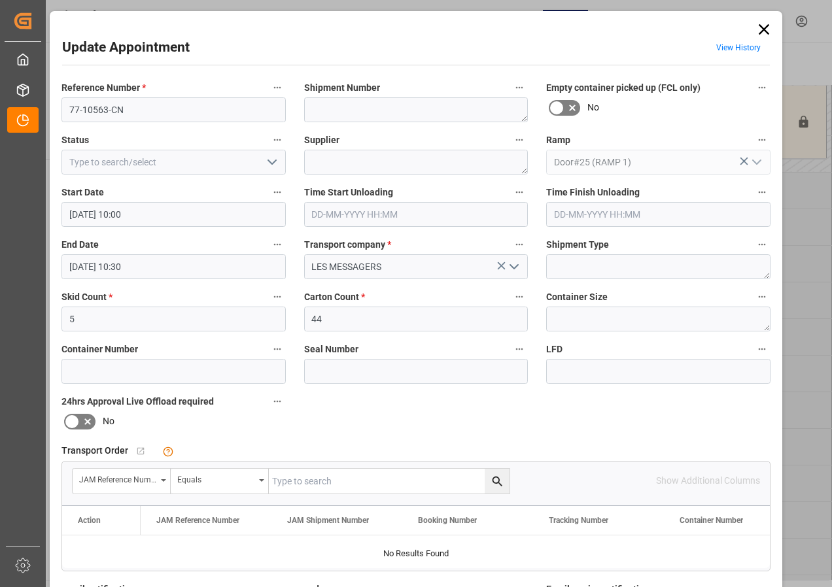
click at [107, 215] on input "[DATE] 10:00" at bounding box center [173, 214] width 224 height 25
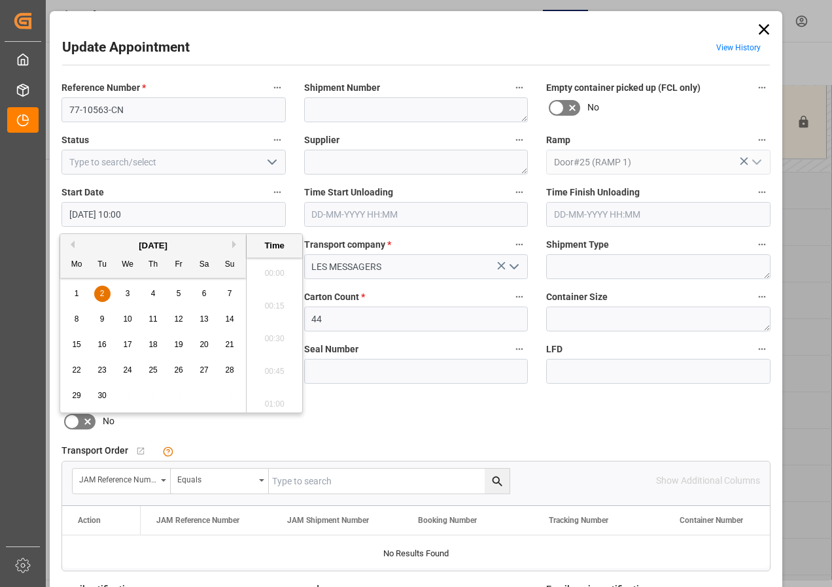
scroll to position [1247, 0]
click at [103, 291] on span "2" at bounding box center [102, 293] width 5 height 9
click at [266, 269] on li "07:00" at bounding box center [275, 269] width 56 height 33
click at [71, 209] on input "[DATE] 07:00" at bounding box center [173, 214] width 224 height 25
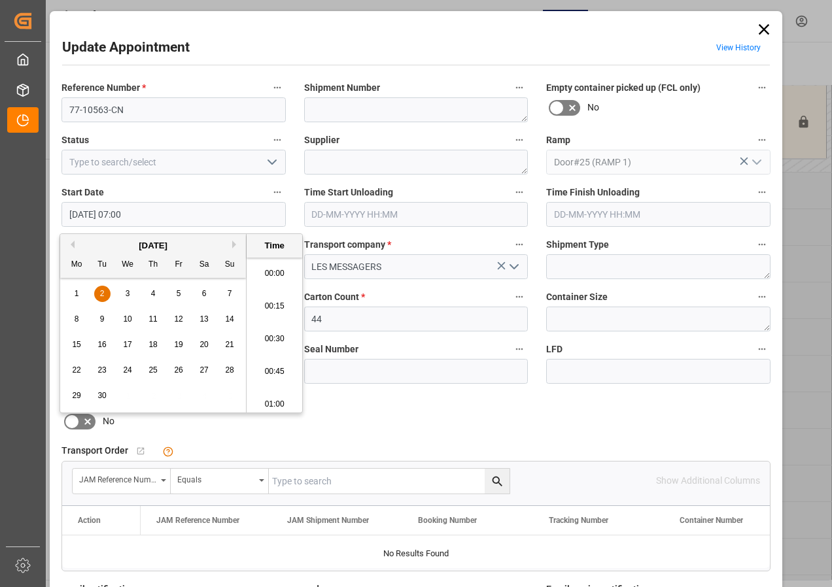
scroll to position [855, 0]
click at [103, 290] on span "2" at bounding box center [102, 293] width 5 height 9
click at [272, 337] on li "07:30" at bounding box center [275, 335] width 56 height 33
type input "[DATE] 07:30"
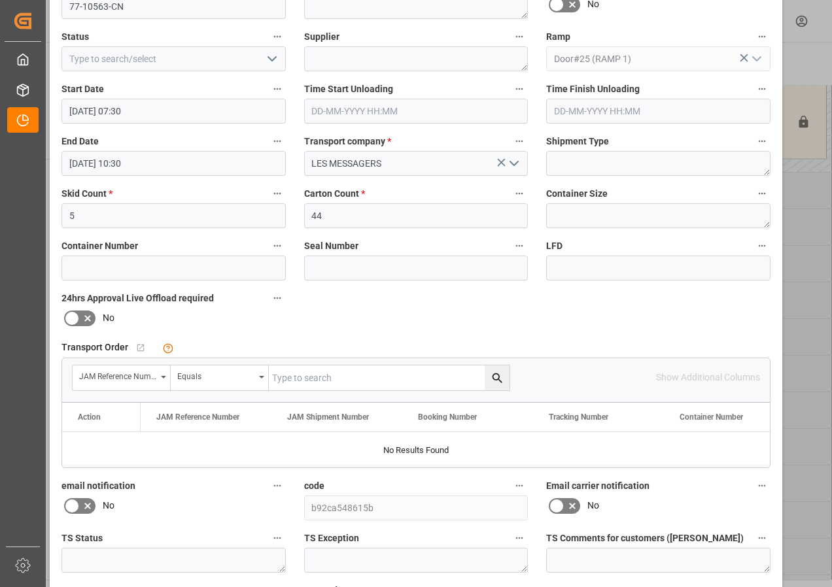
scroll to position [208, 0]
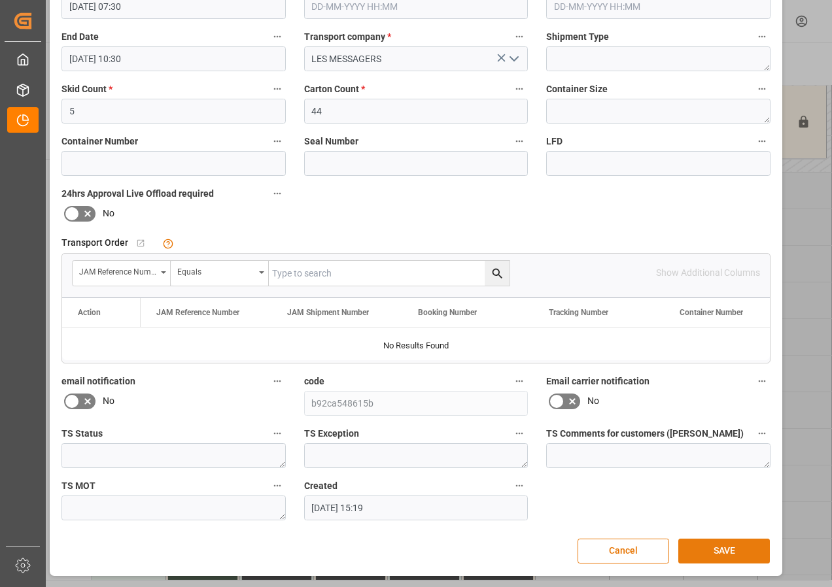
click at [732, 556] on button "SAVE" at bounding box center [724, 551] width 92 height 25
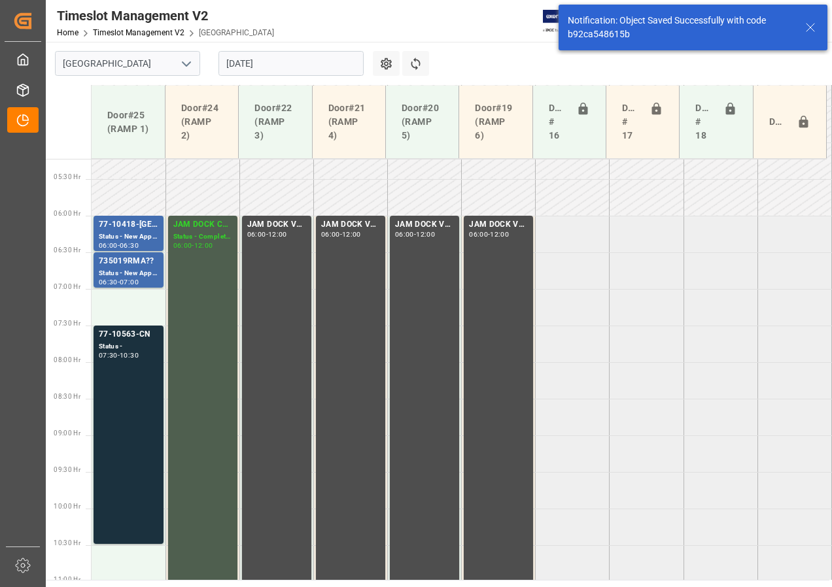
scroll to position [458, 0]
